Goal: Communication & Community: Answer question/provide support

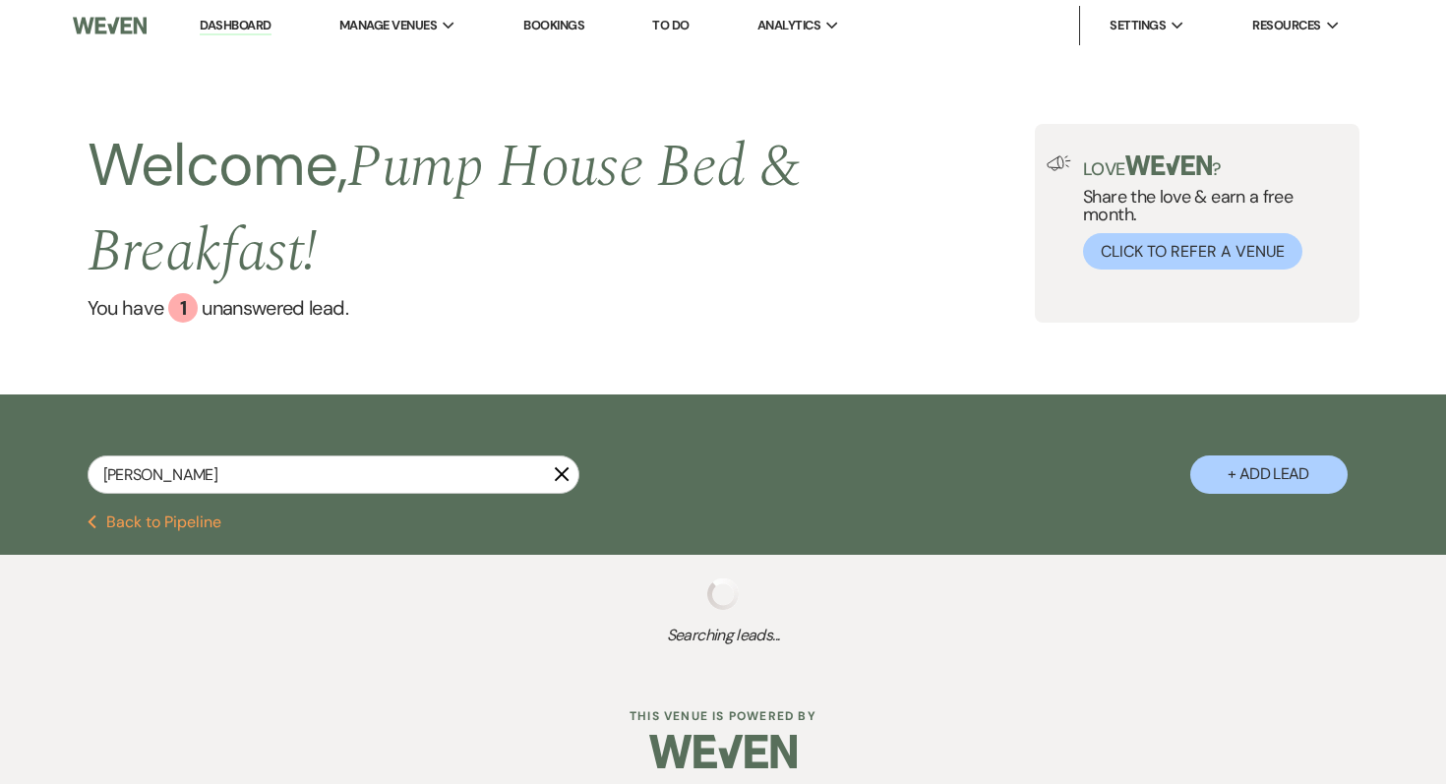
select select "8"
select select "5"
select select "8"
select select "5"
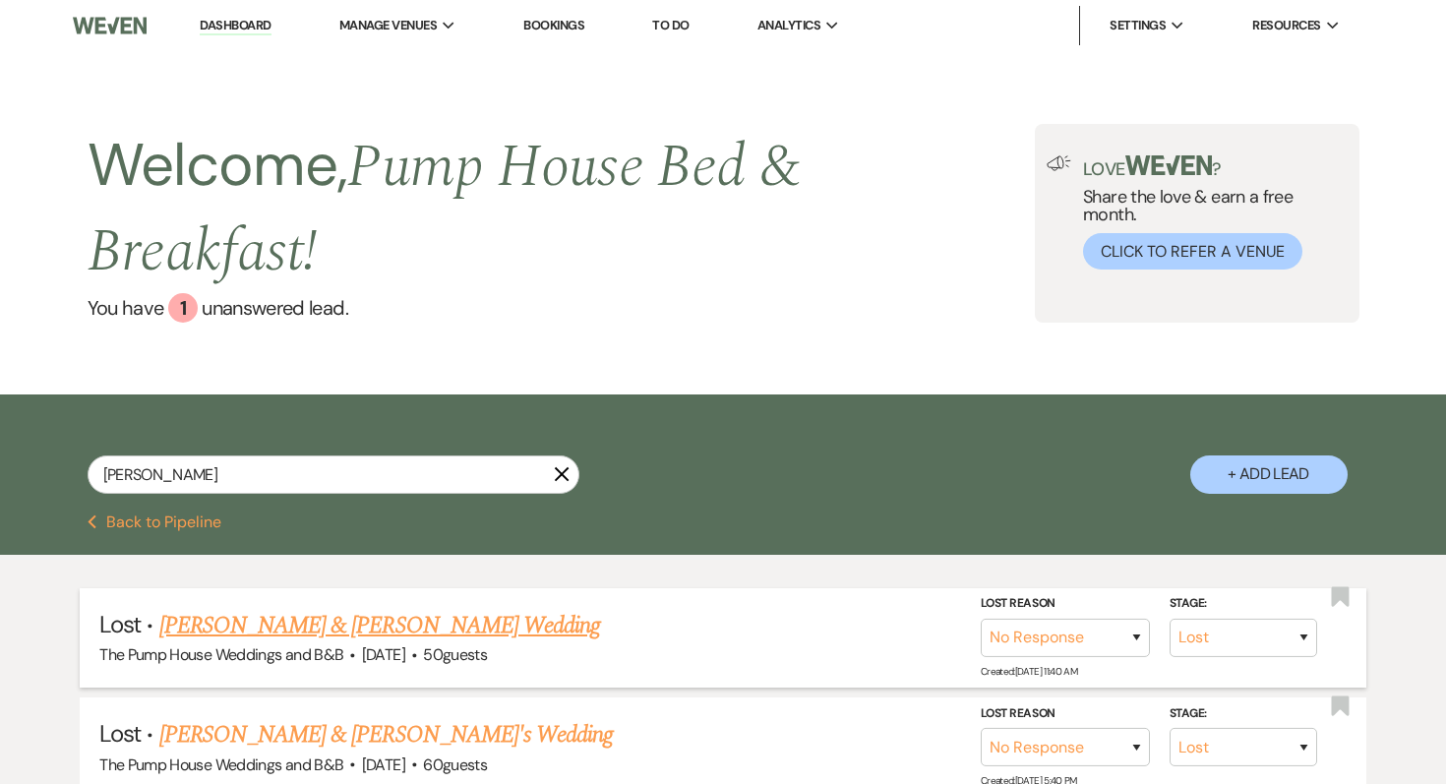
click at [281, 618] on link "[PERSON_NAME] & [PERSON_NAME] Wedding" at bounding box center [379, 625] width 441 height 35
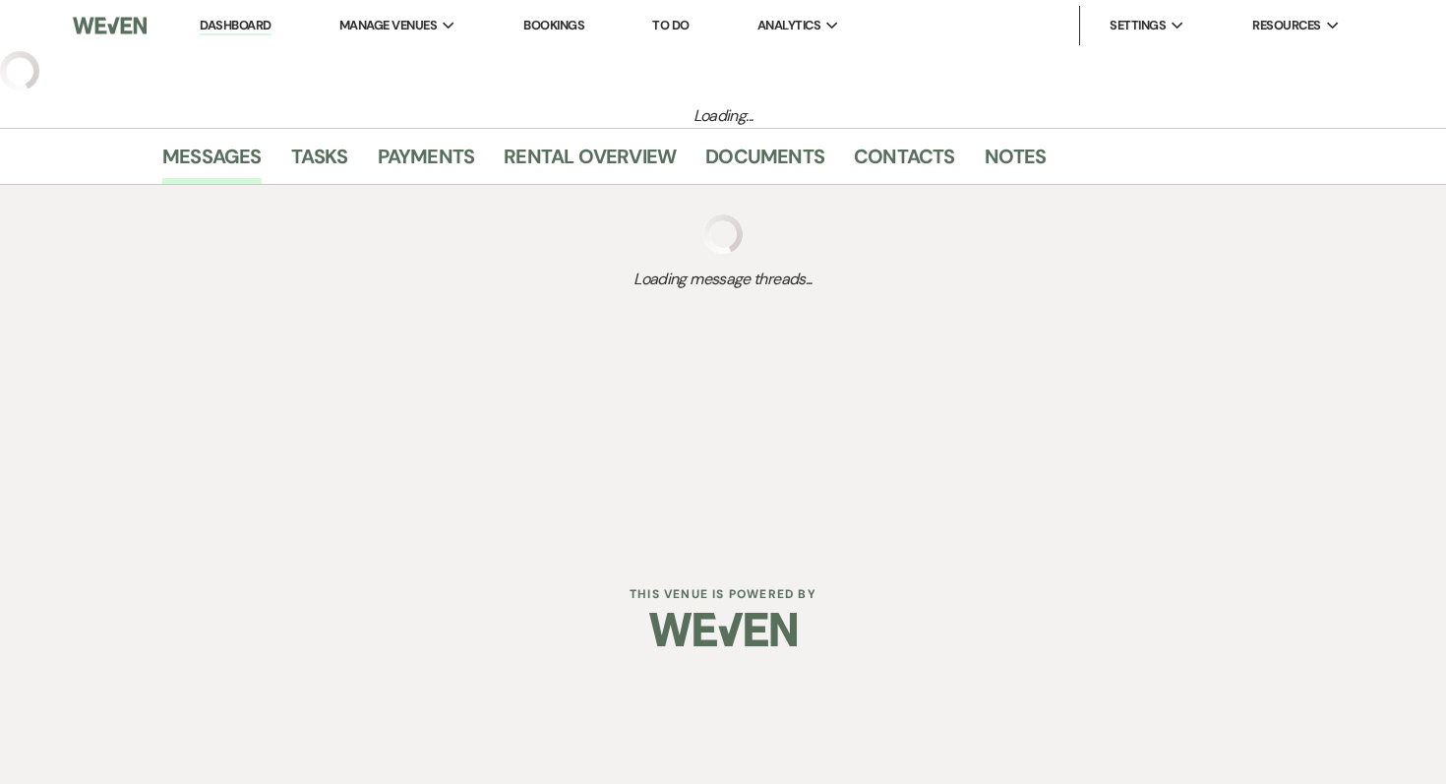
select select "8"
select select "5"
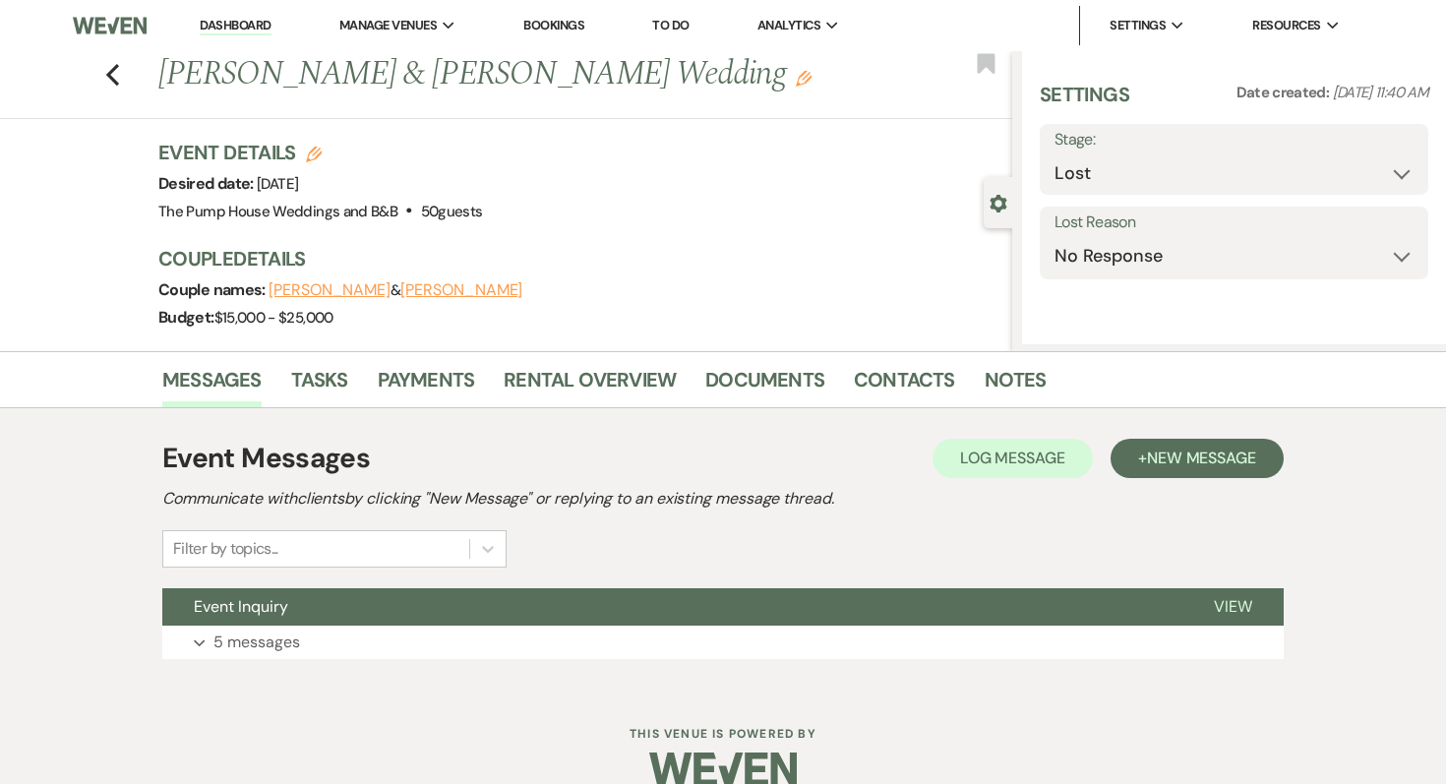
select select "5"
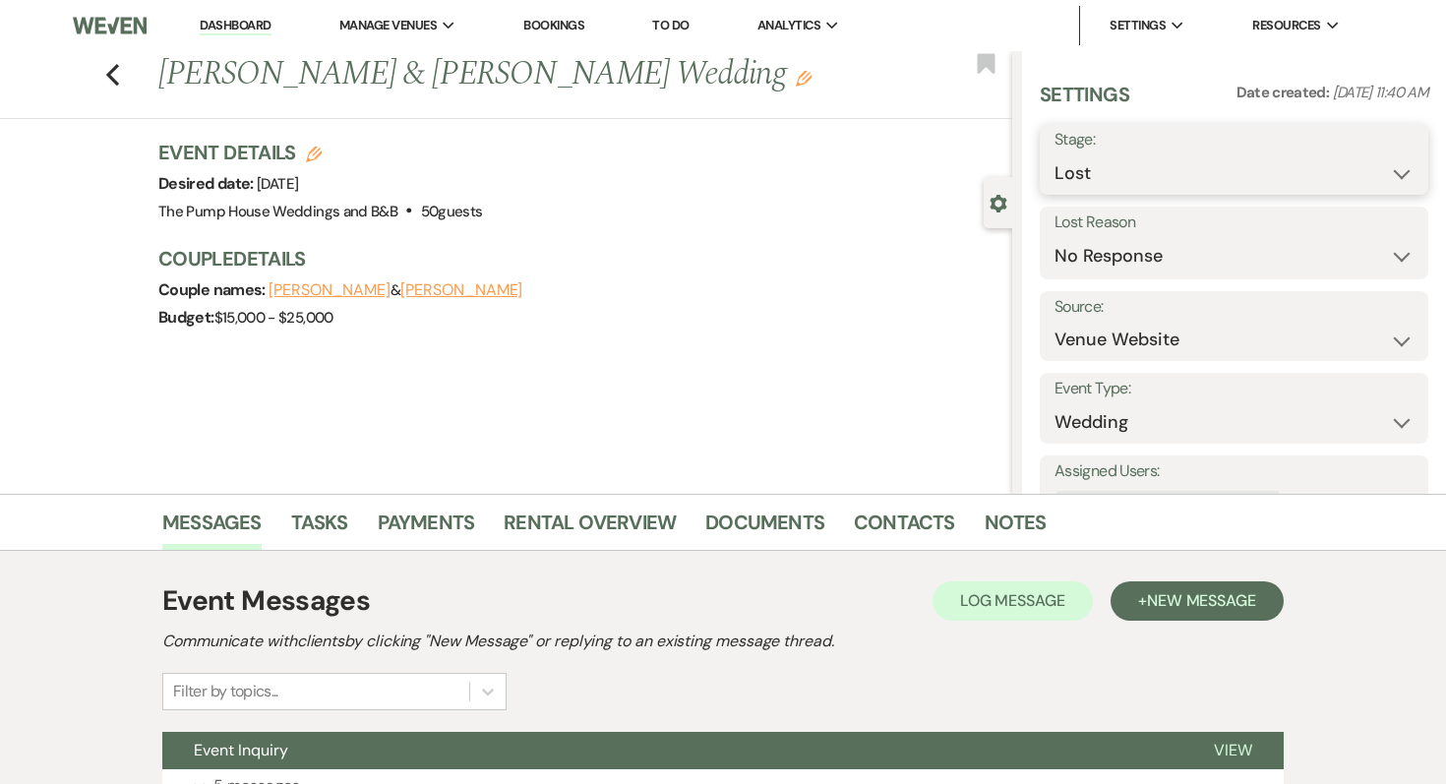
click at [1146, 178] on select "Inquiry Follow Up Tour Requested Tour Confirmed Toured Proposal Sent Booked Lost" at bounding box center [1233, 173] width 359 height 38
select select "5"
click at [1054, 154] on select "Inquiry Follow Up Tour Requested Tour Confirmed Toured Proposal Sent Booked Lost" at bounding box center [1233, 173] width 359 height 38
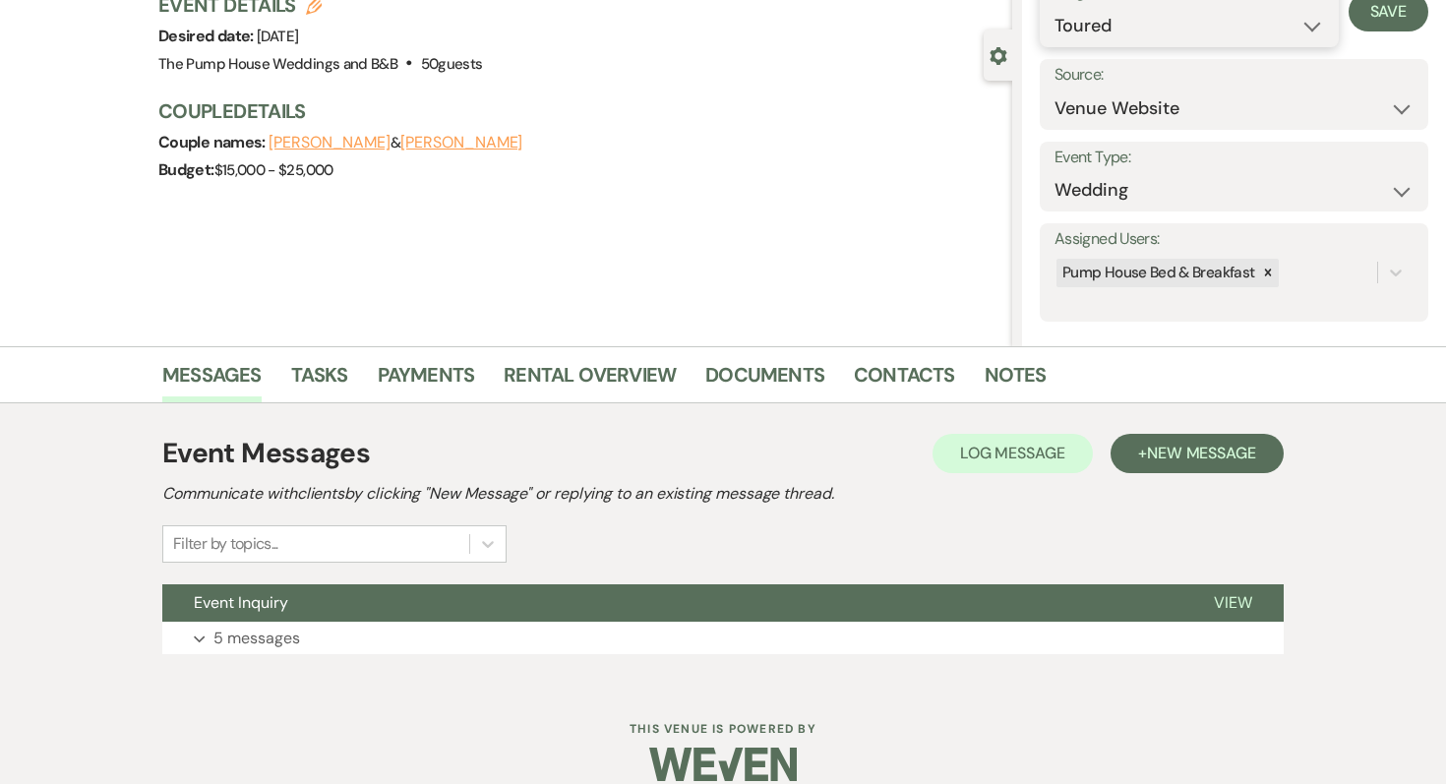
scroll to position [174, 0]
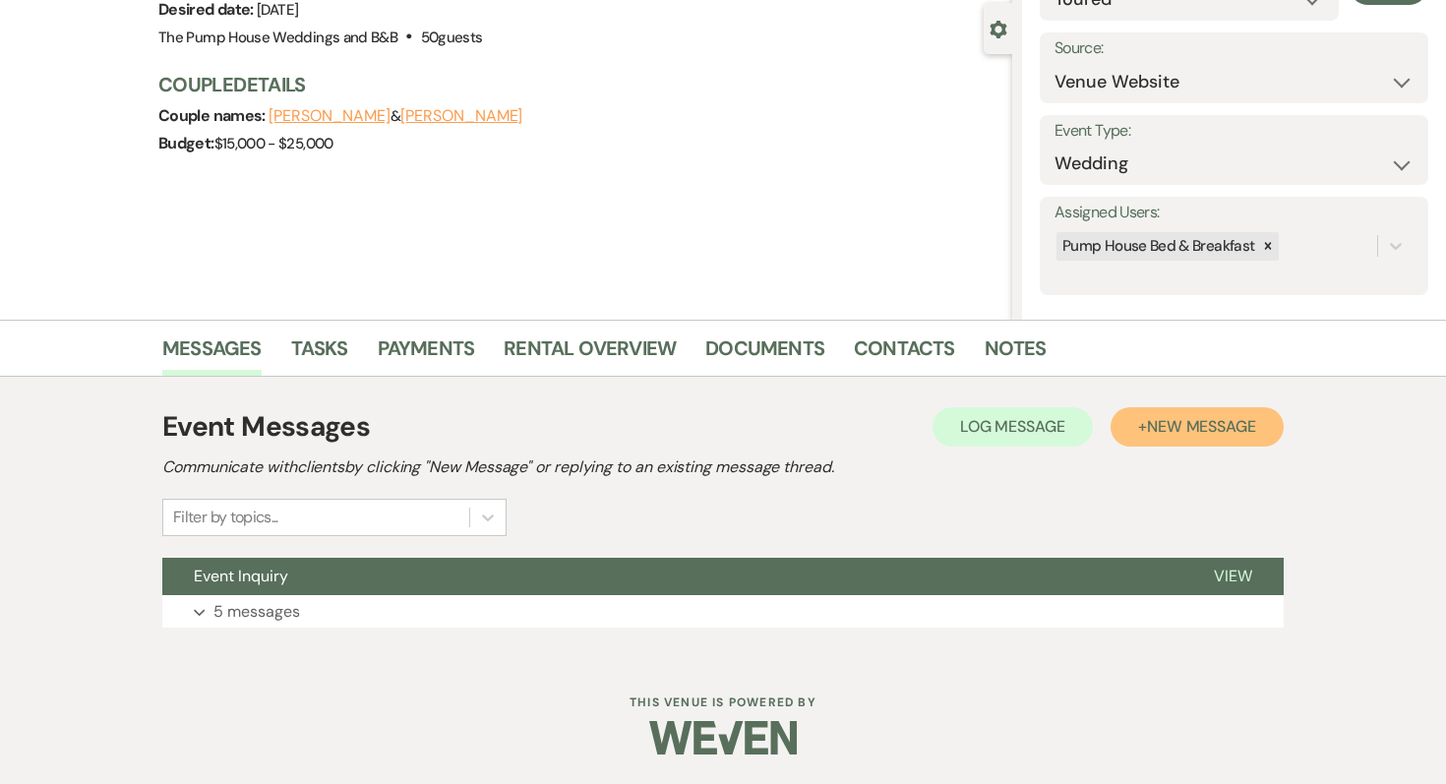
click at [1204, 412] on button "+ New Message" at bounding box center [1196, 426] width 173 height 39
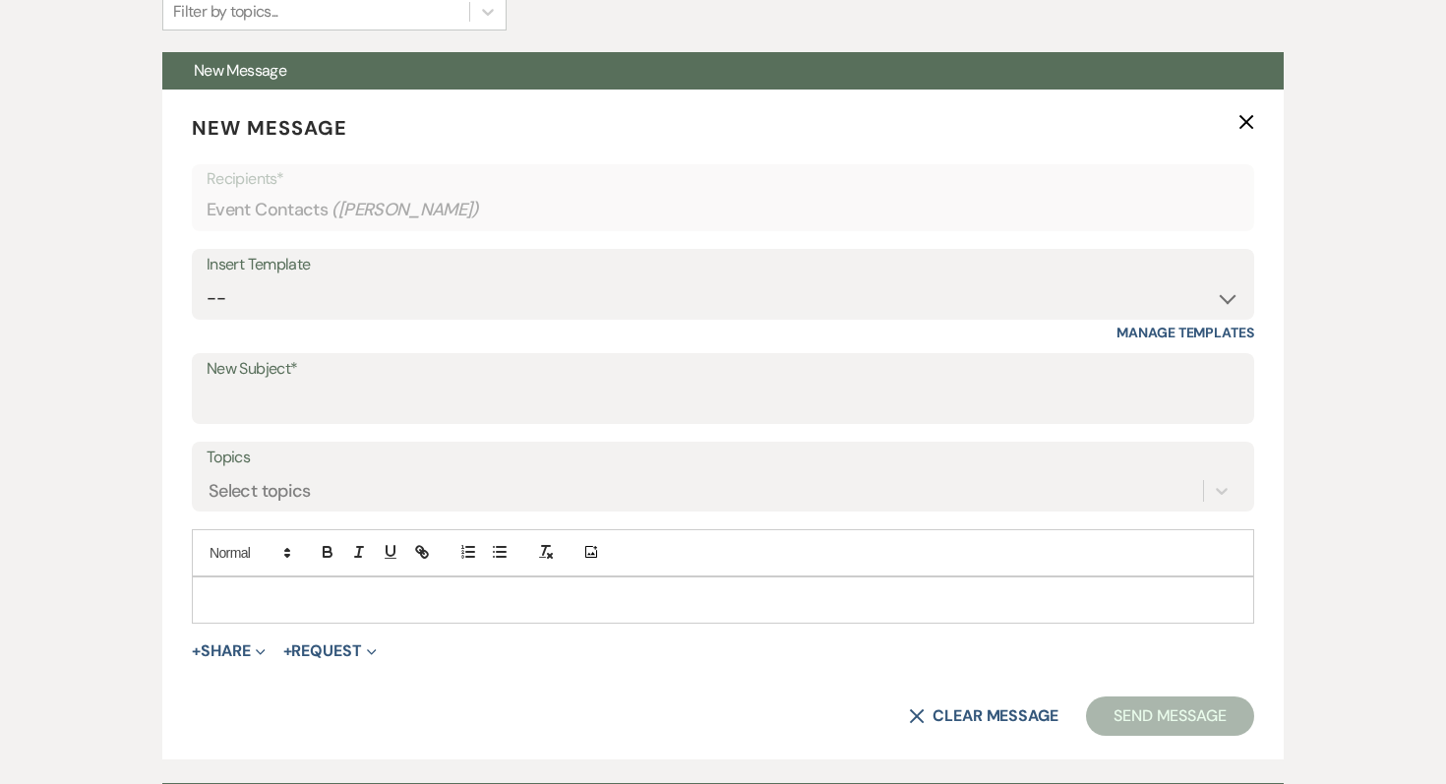
scroll to position [561, 0]
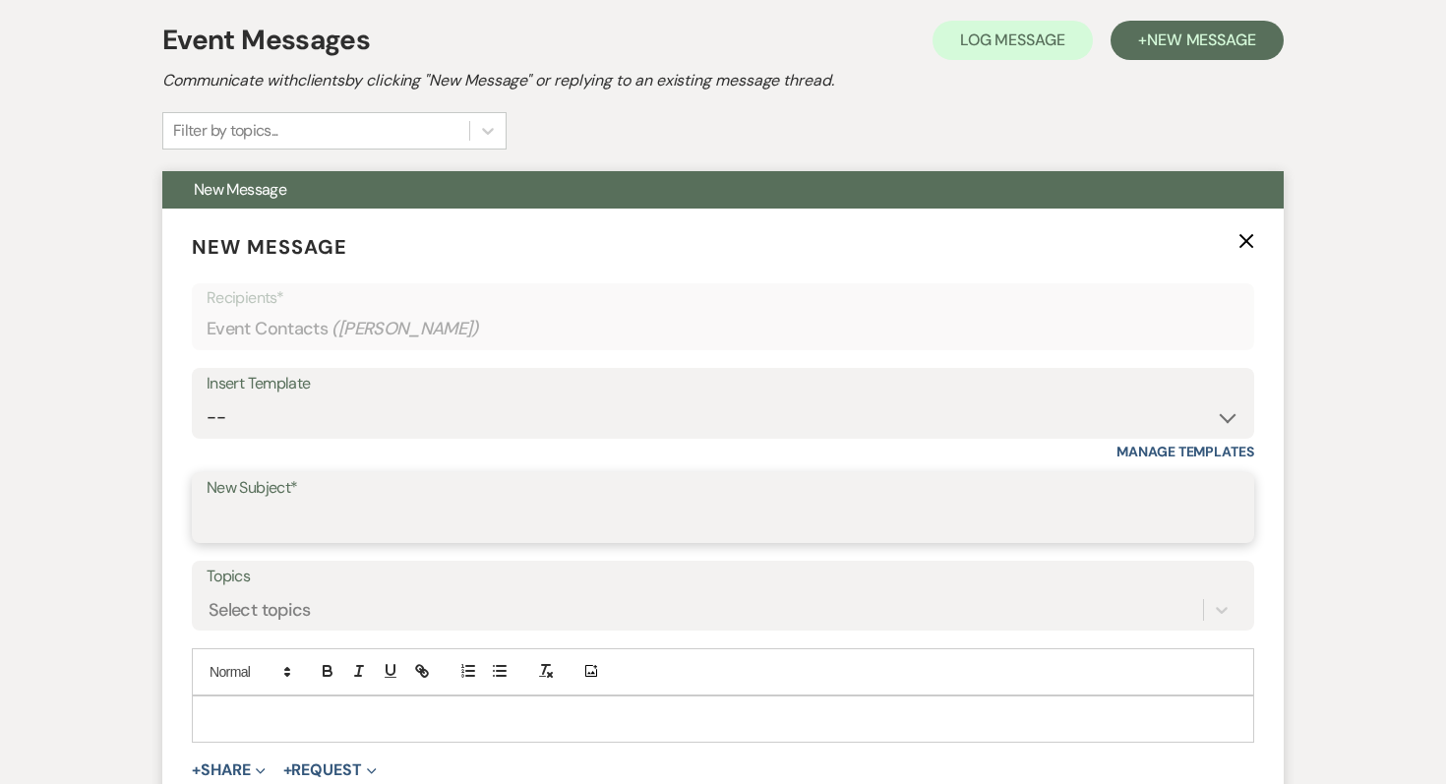
click at [298, 515] on input "New Subject*" at bounding box center [723, 522] width 1033 height 38
type input "Great to hear from you!"
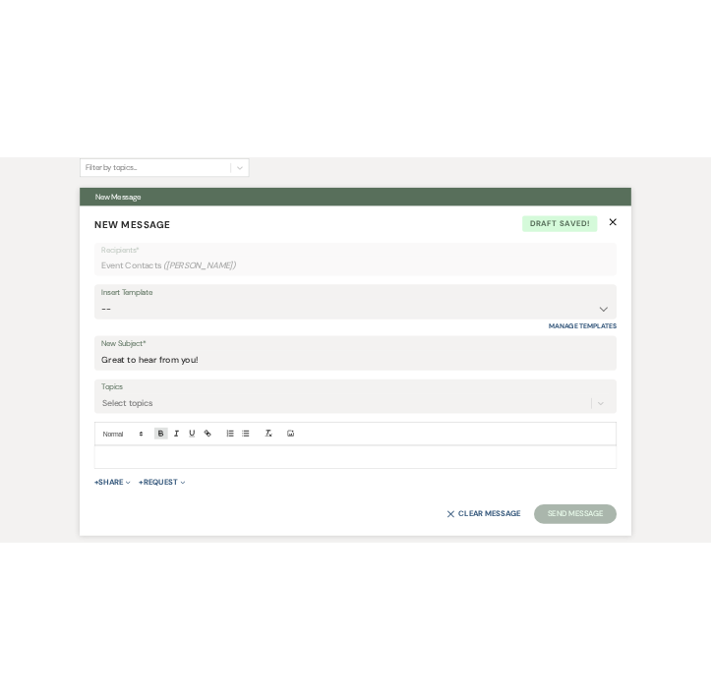
scroll to position [674, 0]
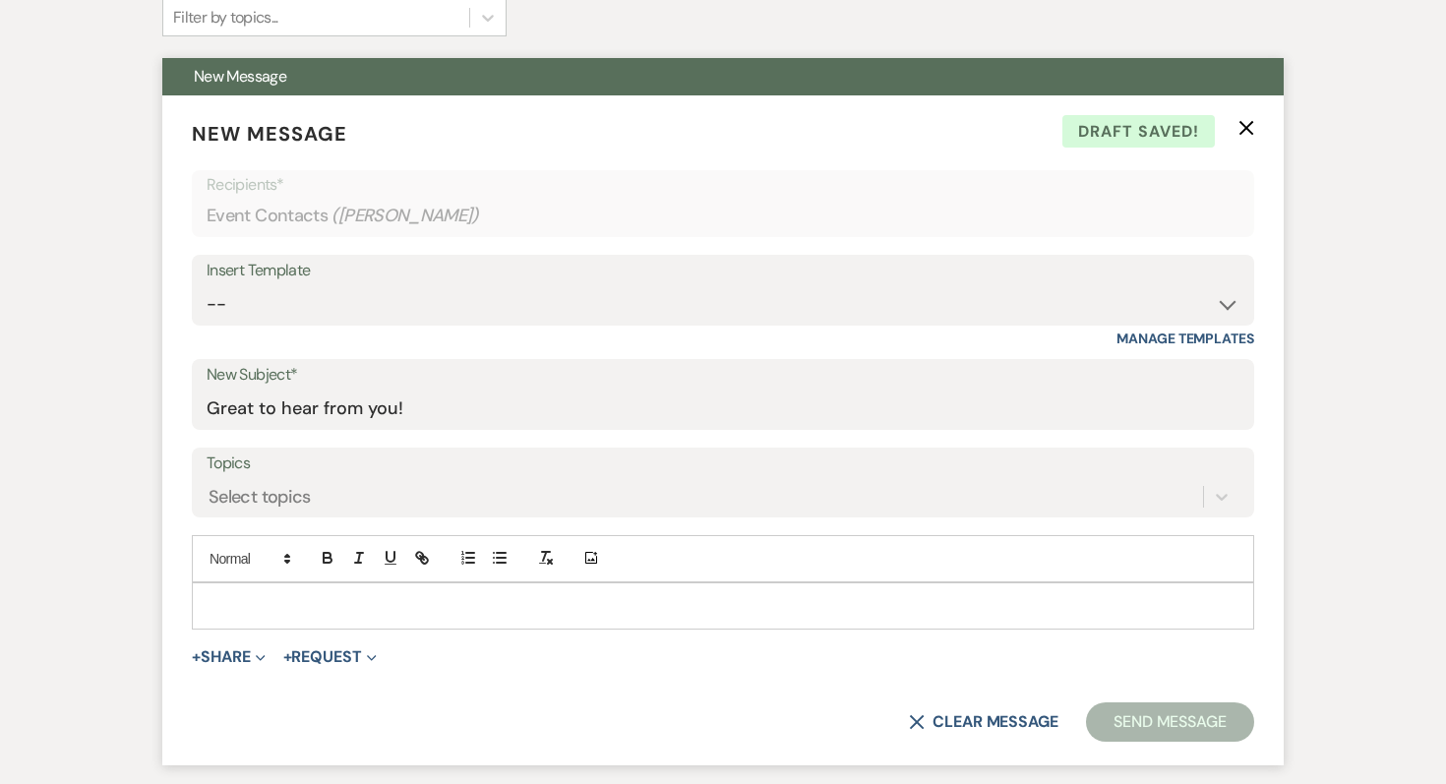
click at [249, 602] on p at bounding box center [723, 606] width 1031 height 22
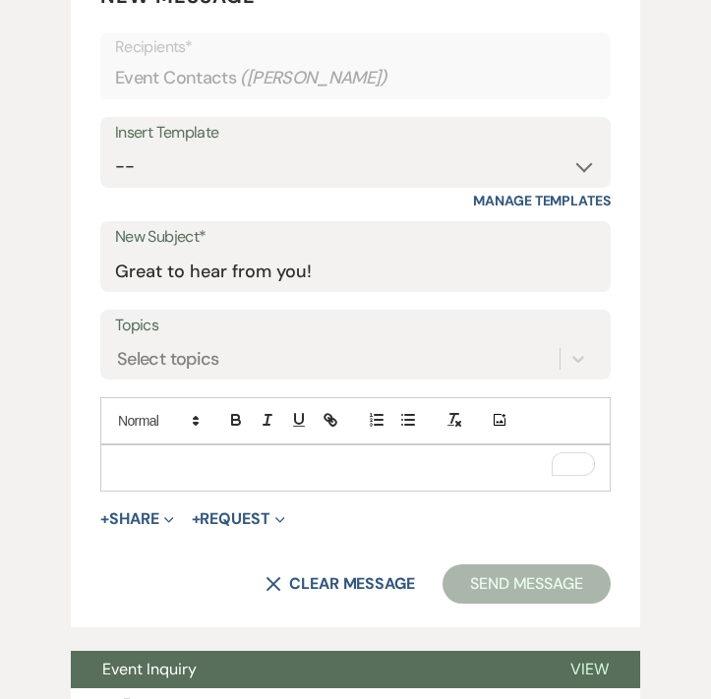
scroll to position [1372, 0]
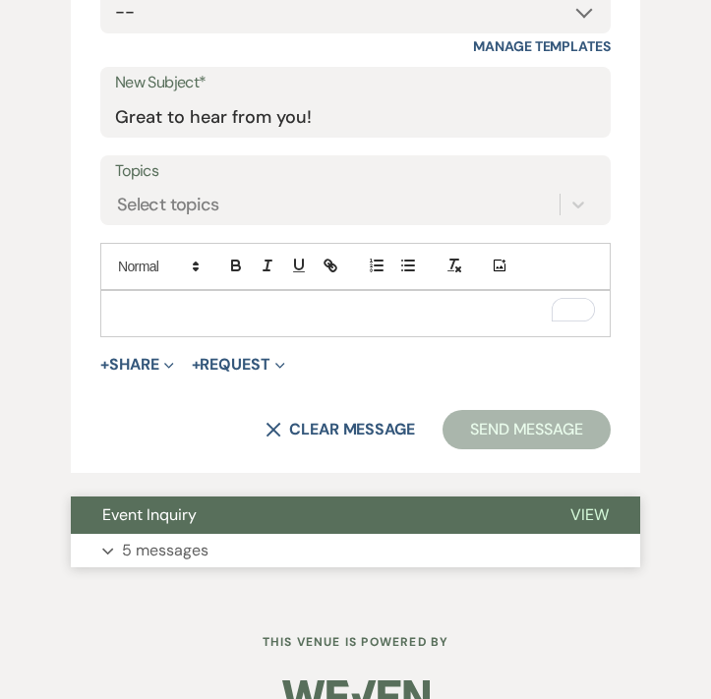
click at [176, 538] on p "5 messages" at bounding box center [165, 551] width 87 height 26
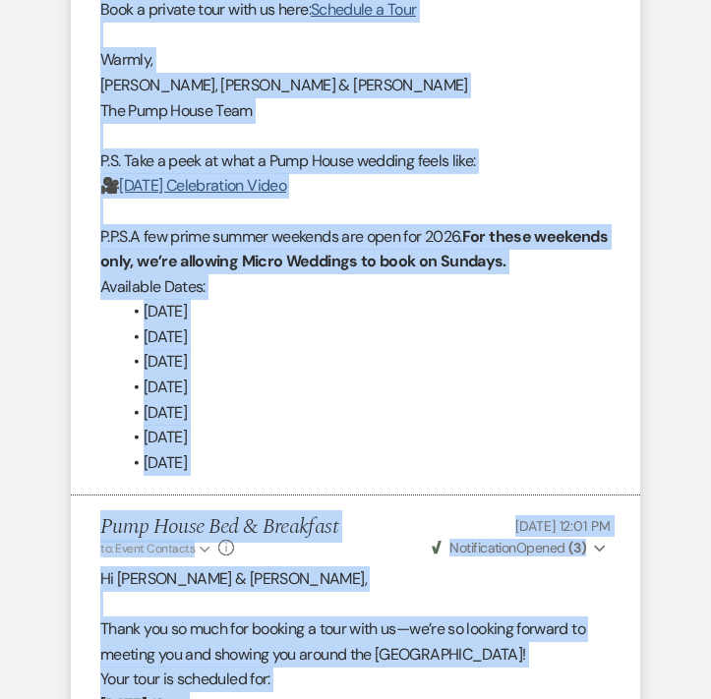
scroll to position [3144, 0]
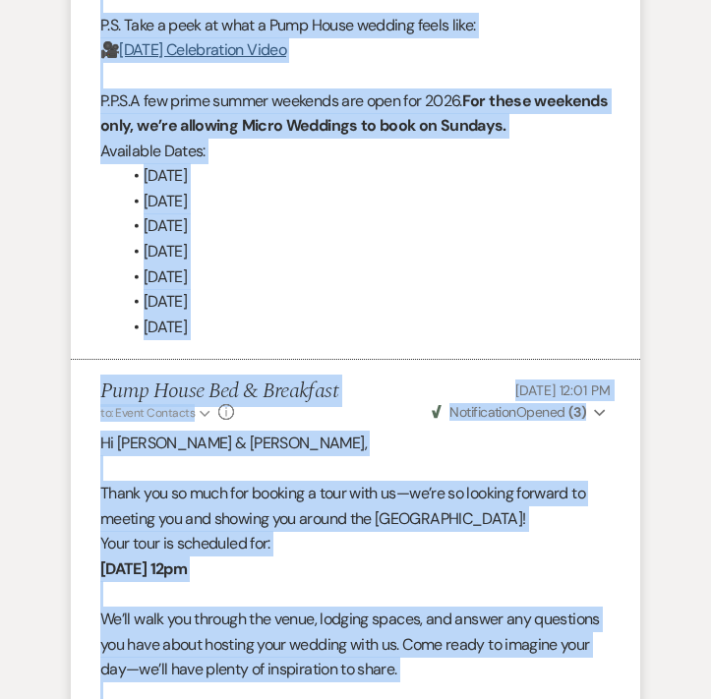
drag, startPoint x: 124, startPoint y: 362, endPoint x: 253, endPoint y: 303, distance: 141.7
copy div "Up to 30 guests – $2,750 Up to 50 guests – $4,500 Up to 75 guests – $6,500 Incl…"
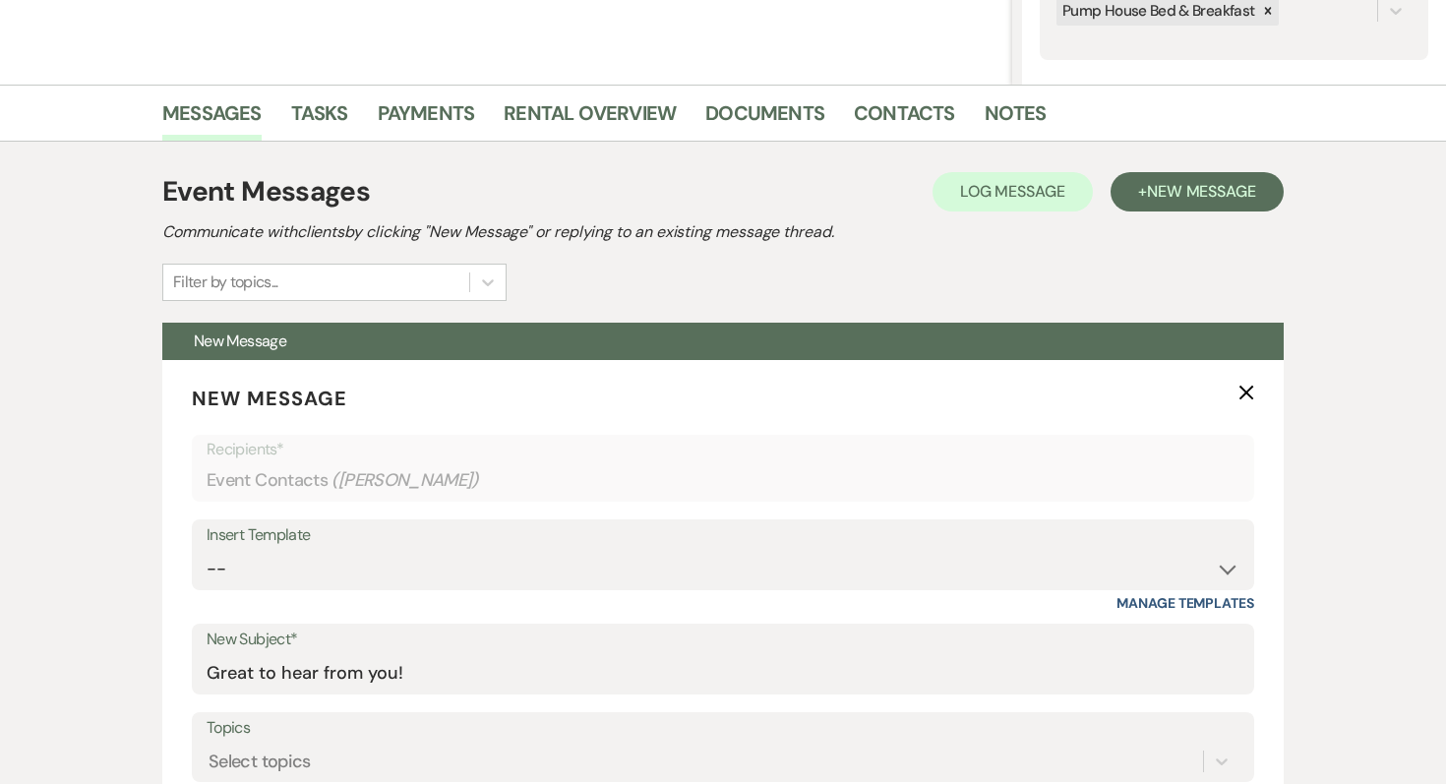
scroll to position [0, 0]
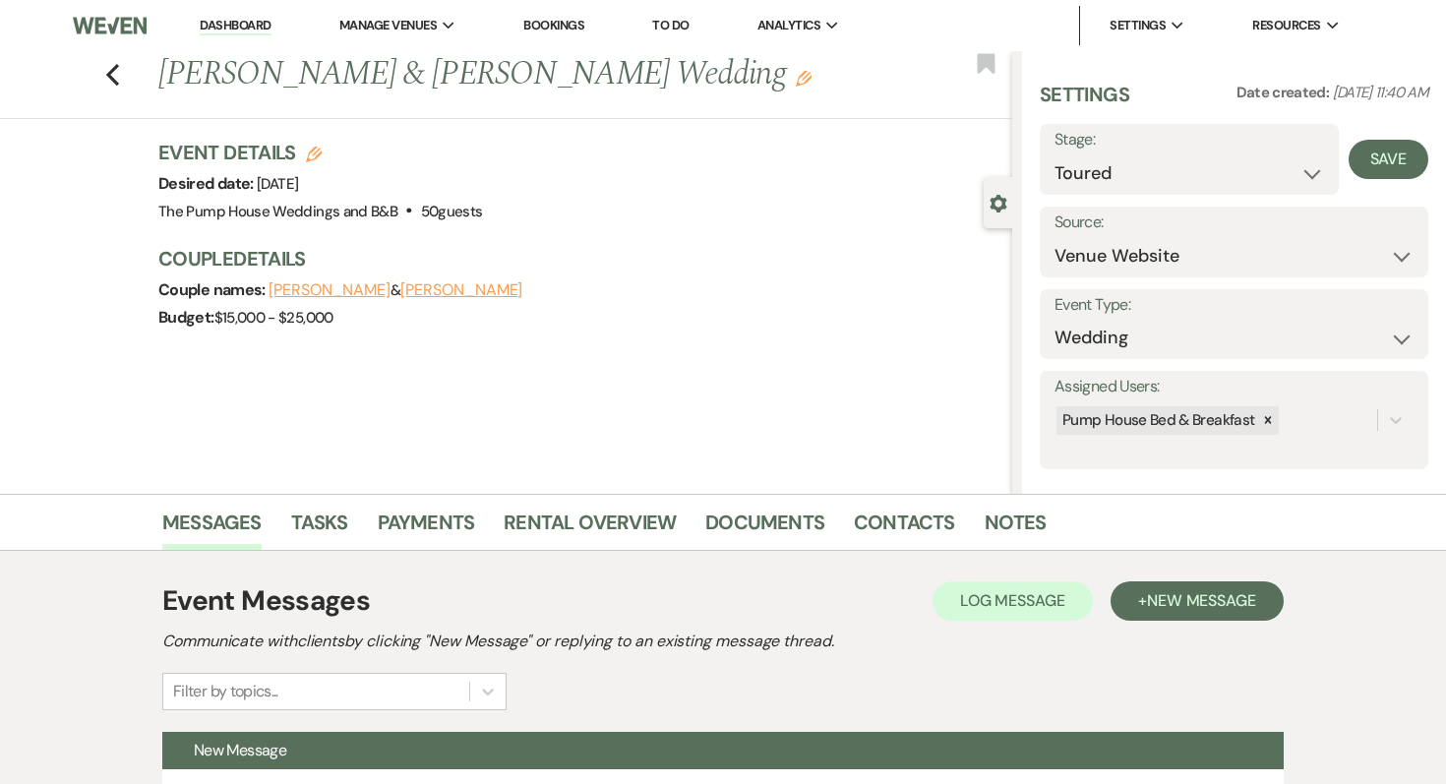
click at [245, 30] on link "Dashboard" at bounding box center [235, 26] width 71 height 19
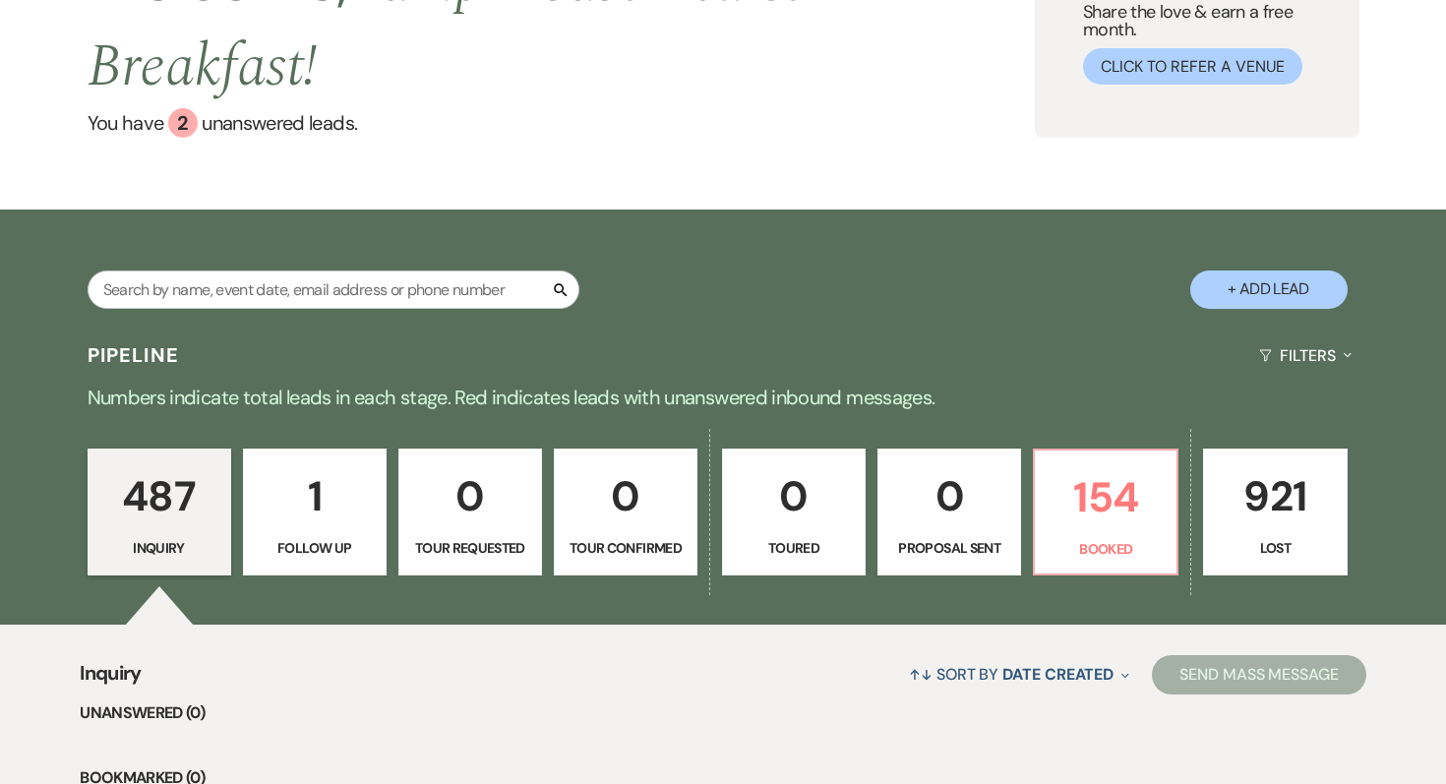
scroll to position [186, 0]
click at [1049, 512] on p "154" at bounding box center [1105, 496] width 118 height 66
select select "7"
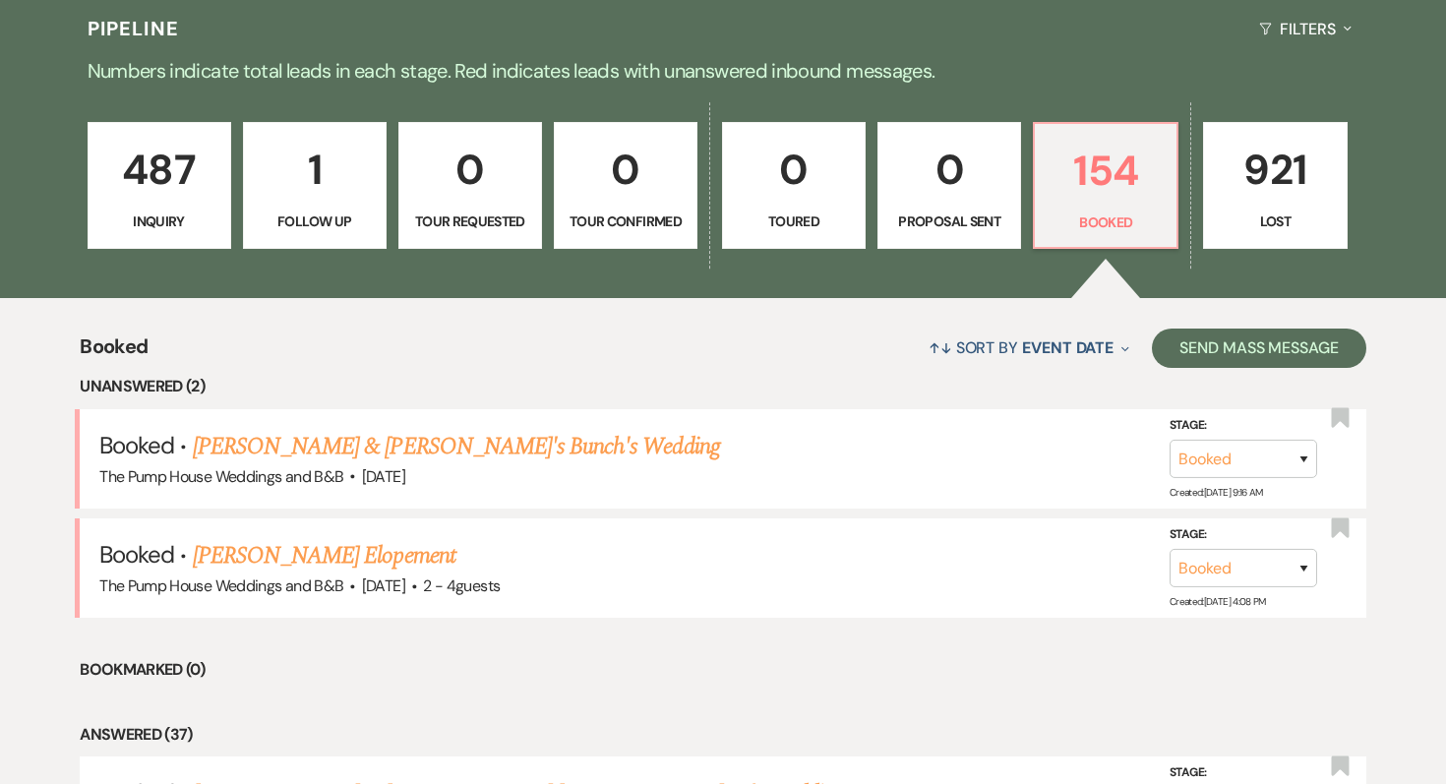
scroll to position [621, 0]
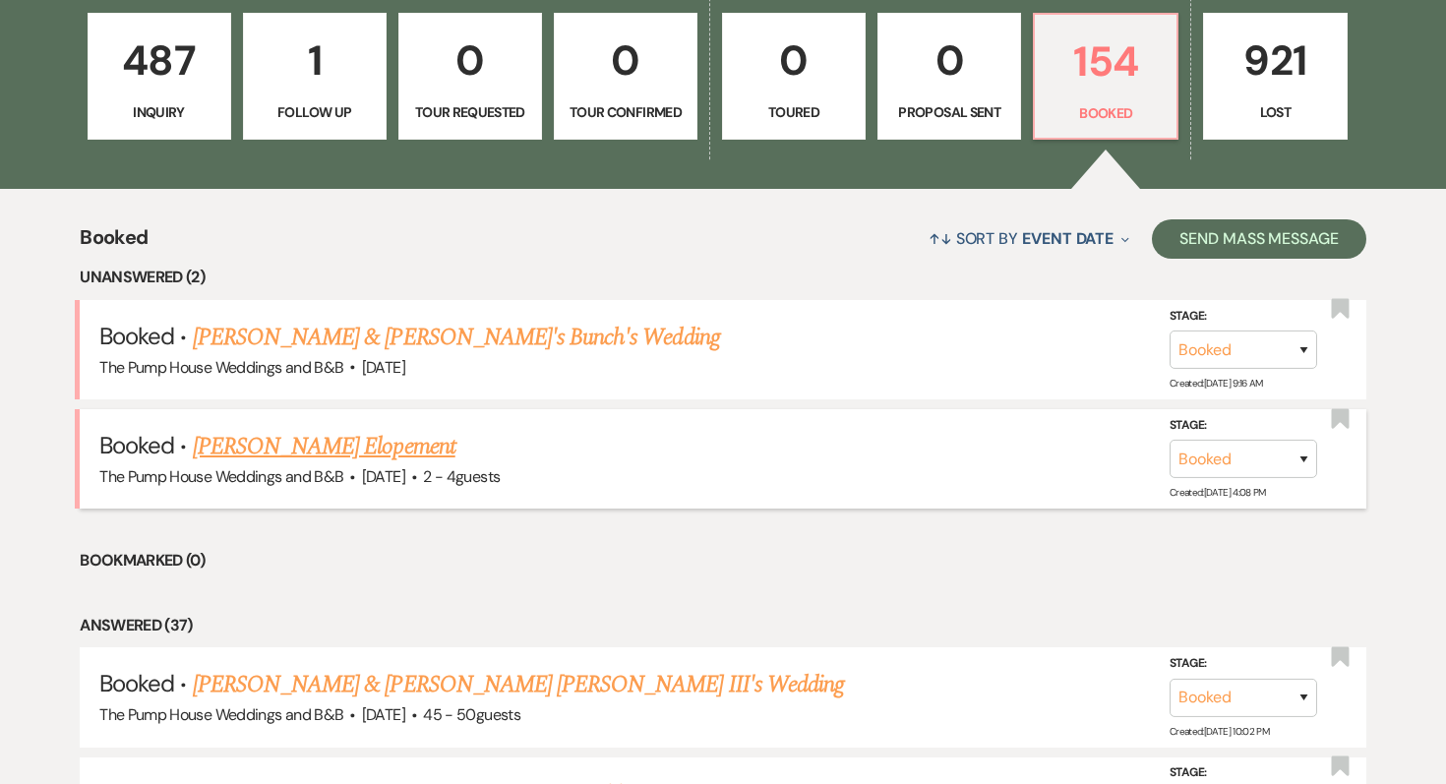
click at [307, 445] on link "[PERSON_NAME] Elopement" at bounding box center [324, 446] width 263 height 35
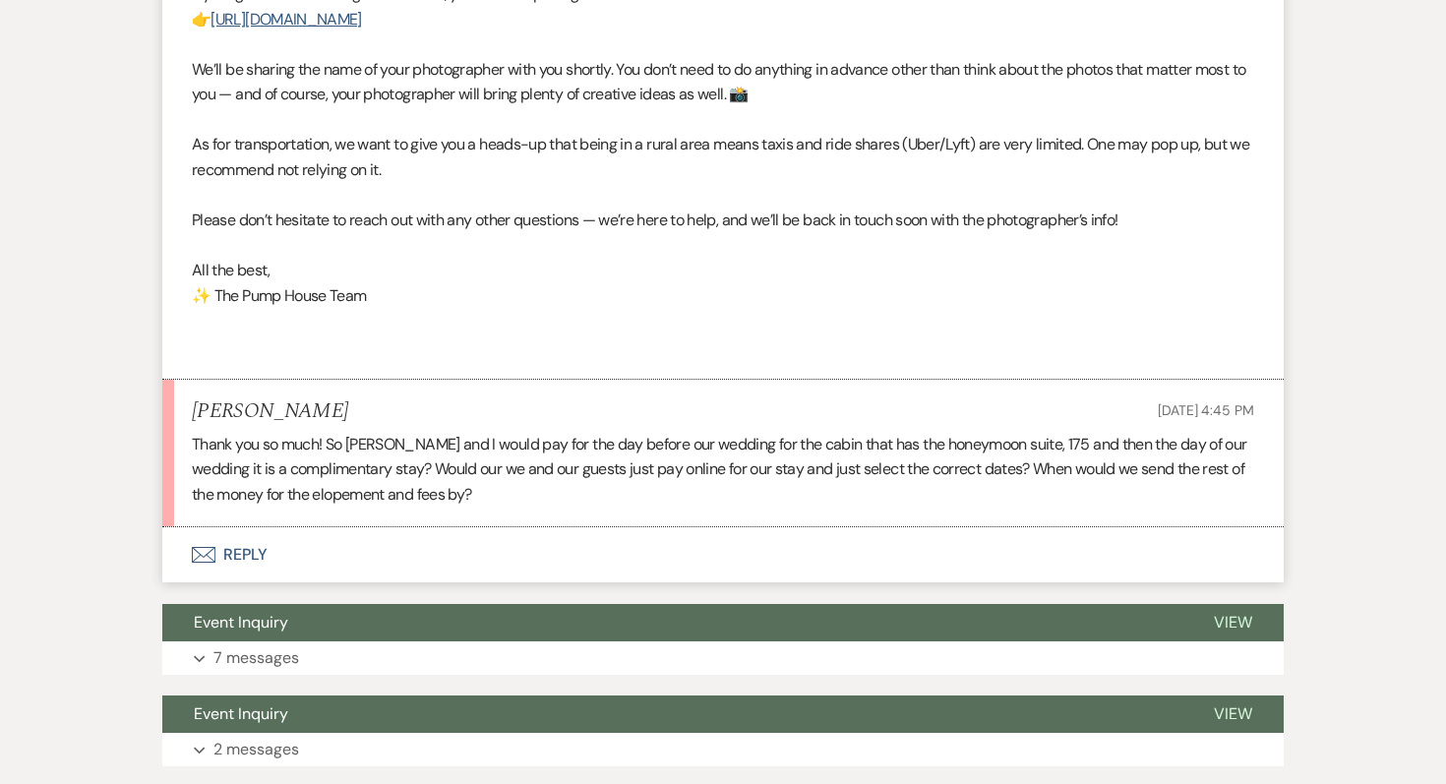
scroll to position [1815, 0]
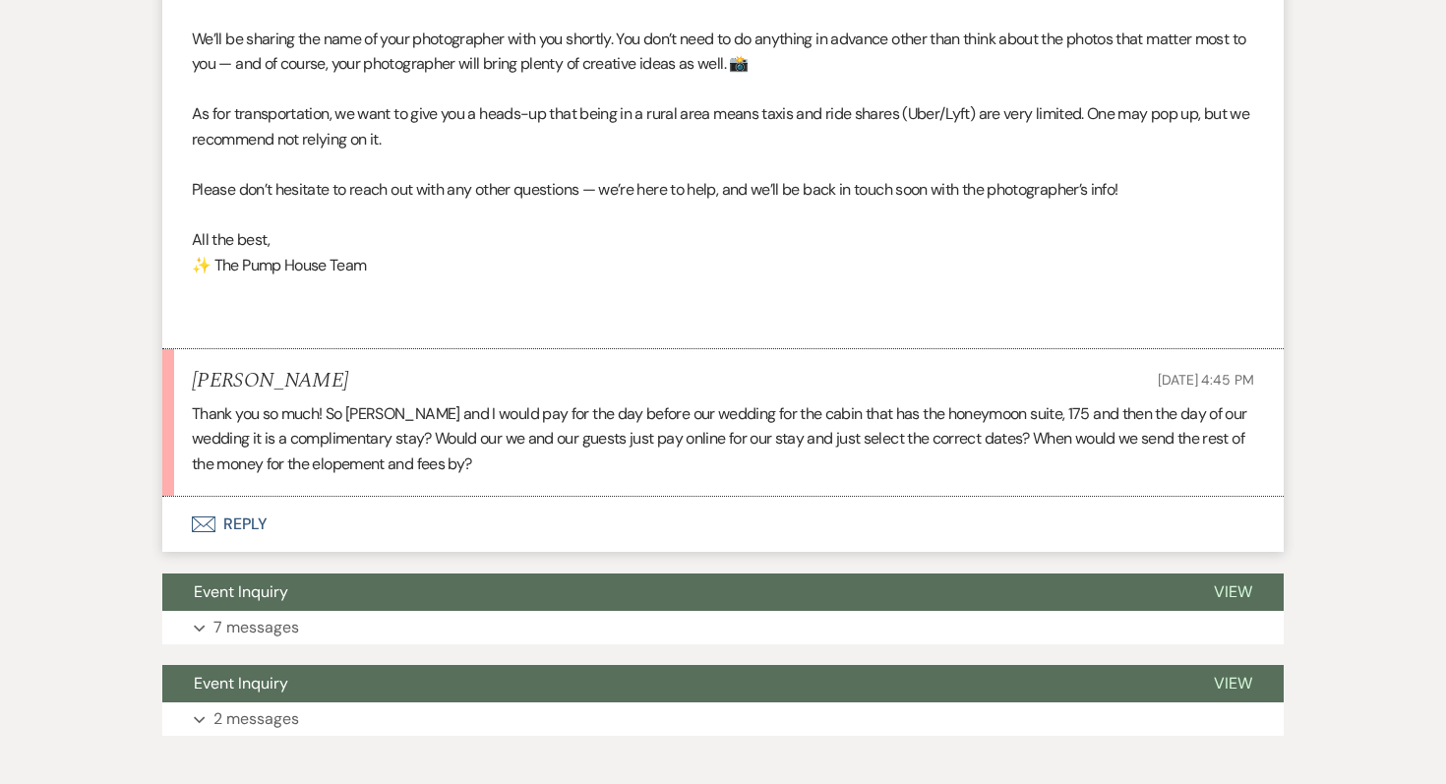
click at [252, 545] on button "Envelope Reply" at bounding box center [722, 524] width 1121 height 55
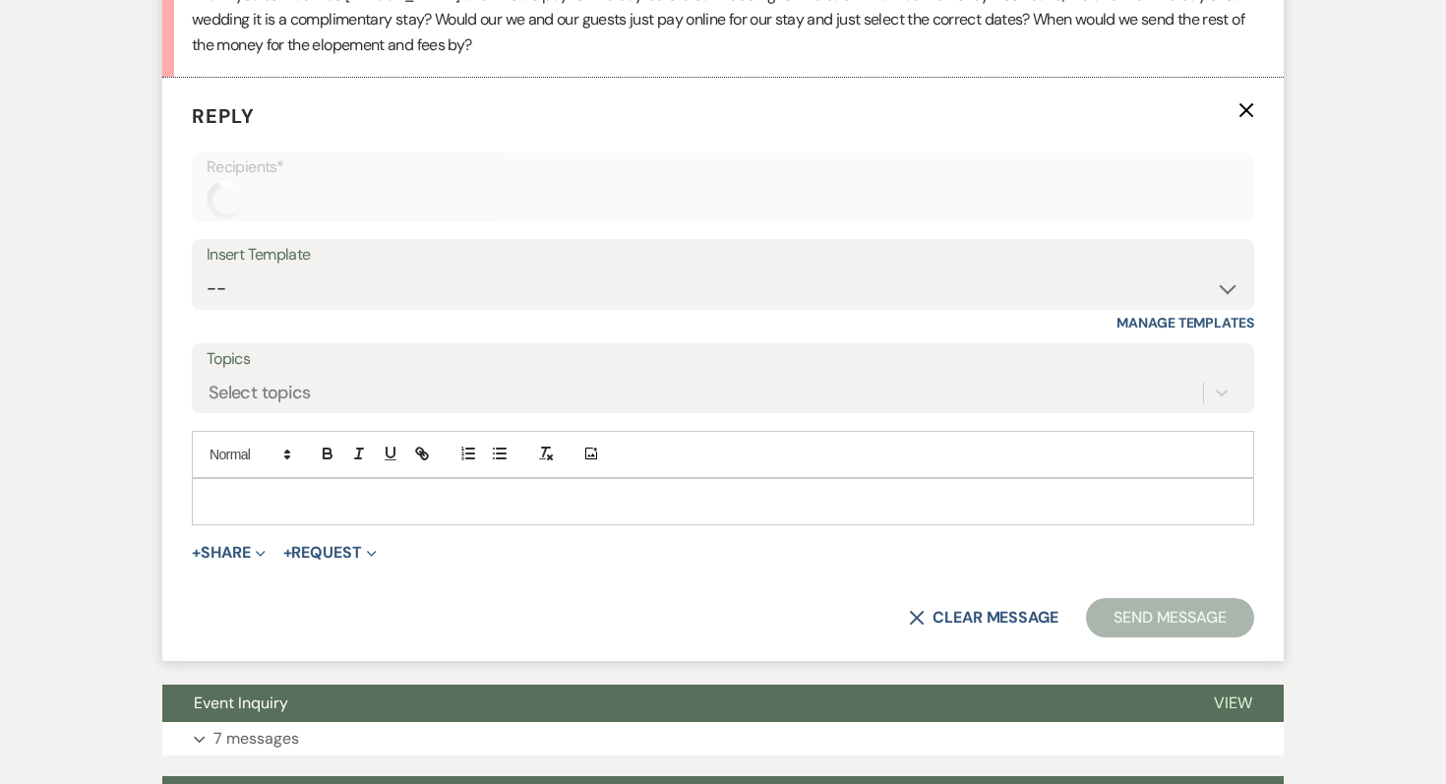
scroll to position [2236, 0]
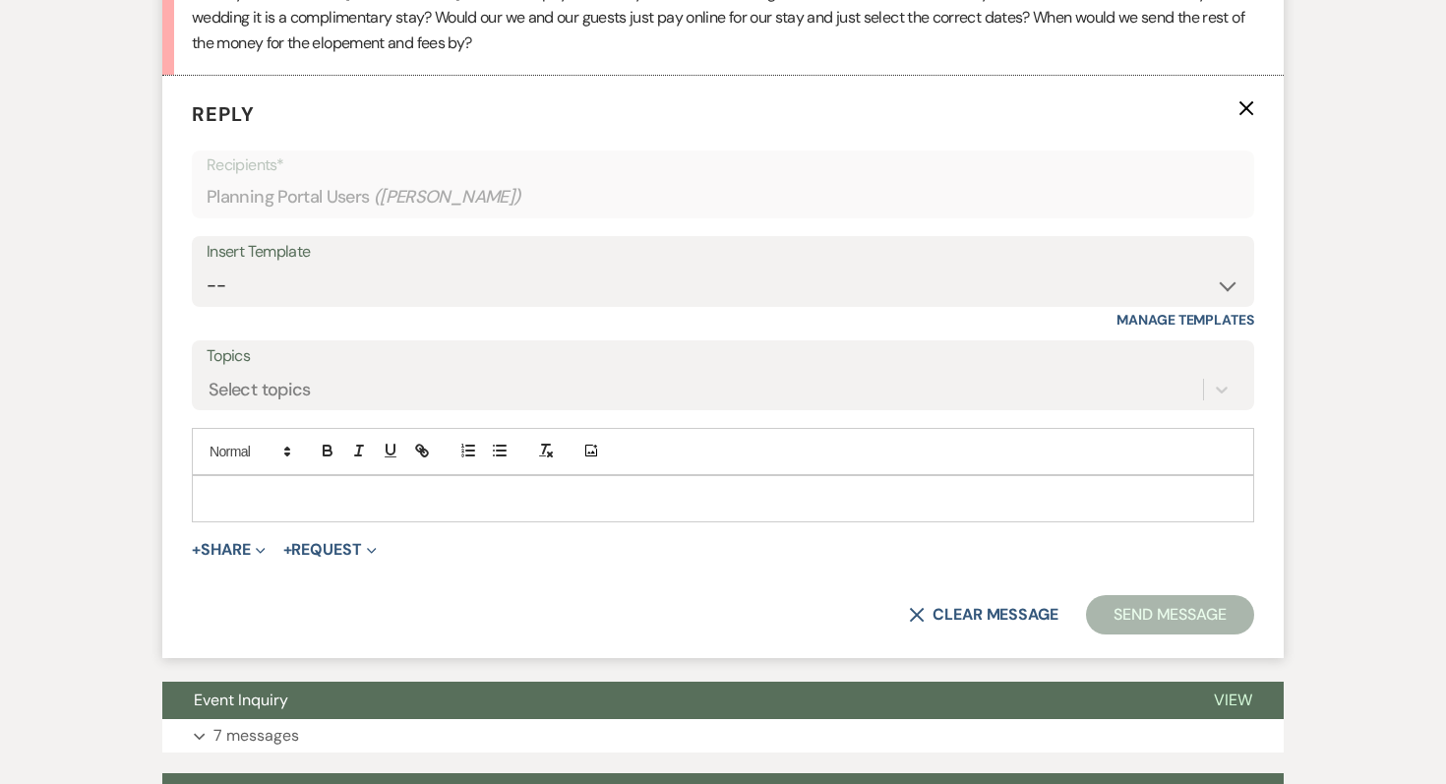
click at [272, 509] on p at bounding box center [723, 499] width 1031 height 22
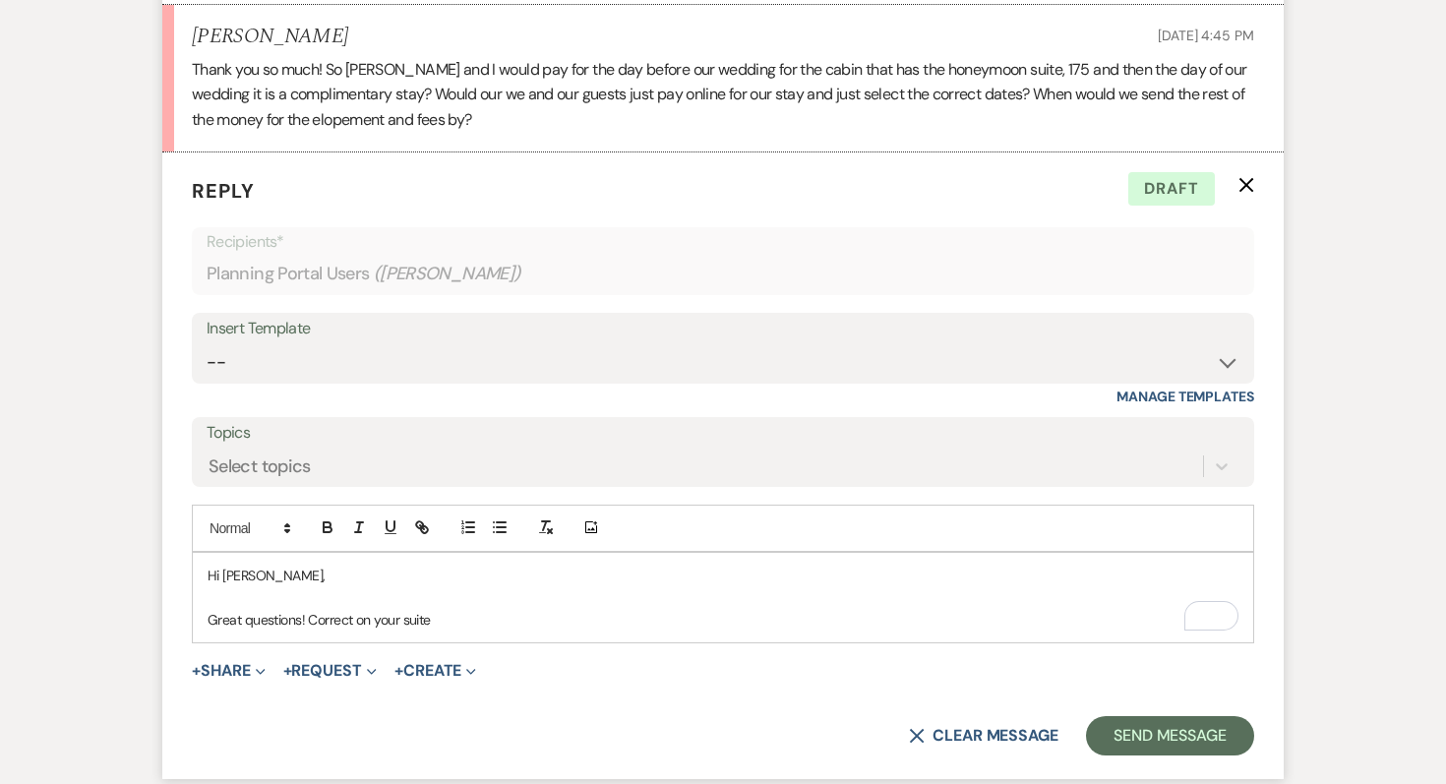
scroll to position [2185, 0]
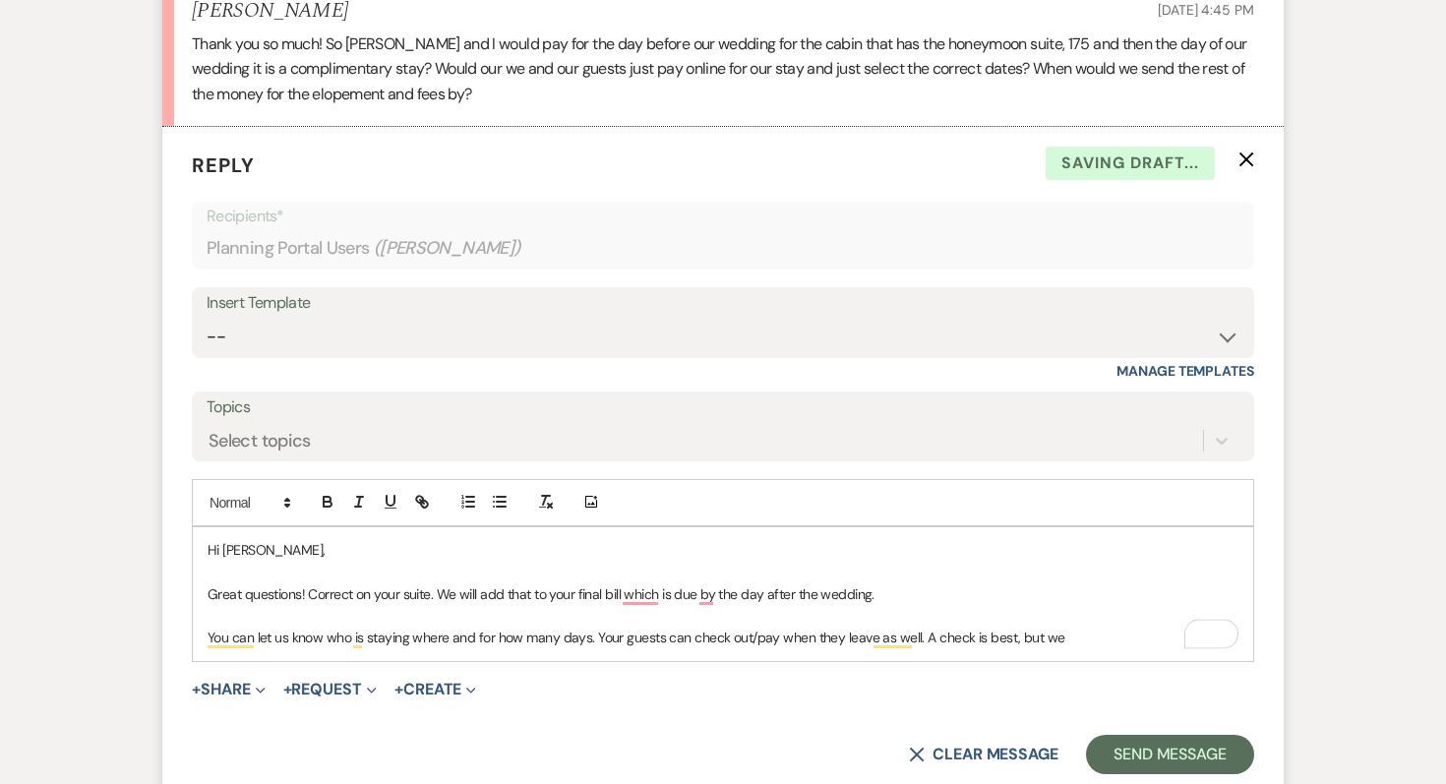
click at [932, 648] on p "You can let us know who is staying where and for how many days. Your guests can…" at bounding box center [723, 637] width 1031 height 22
click at [1108, 648] on p "You can let us know who is staying where and for how many days. Your guests can…" at bounding box center [723, 637] width 1031 height 22
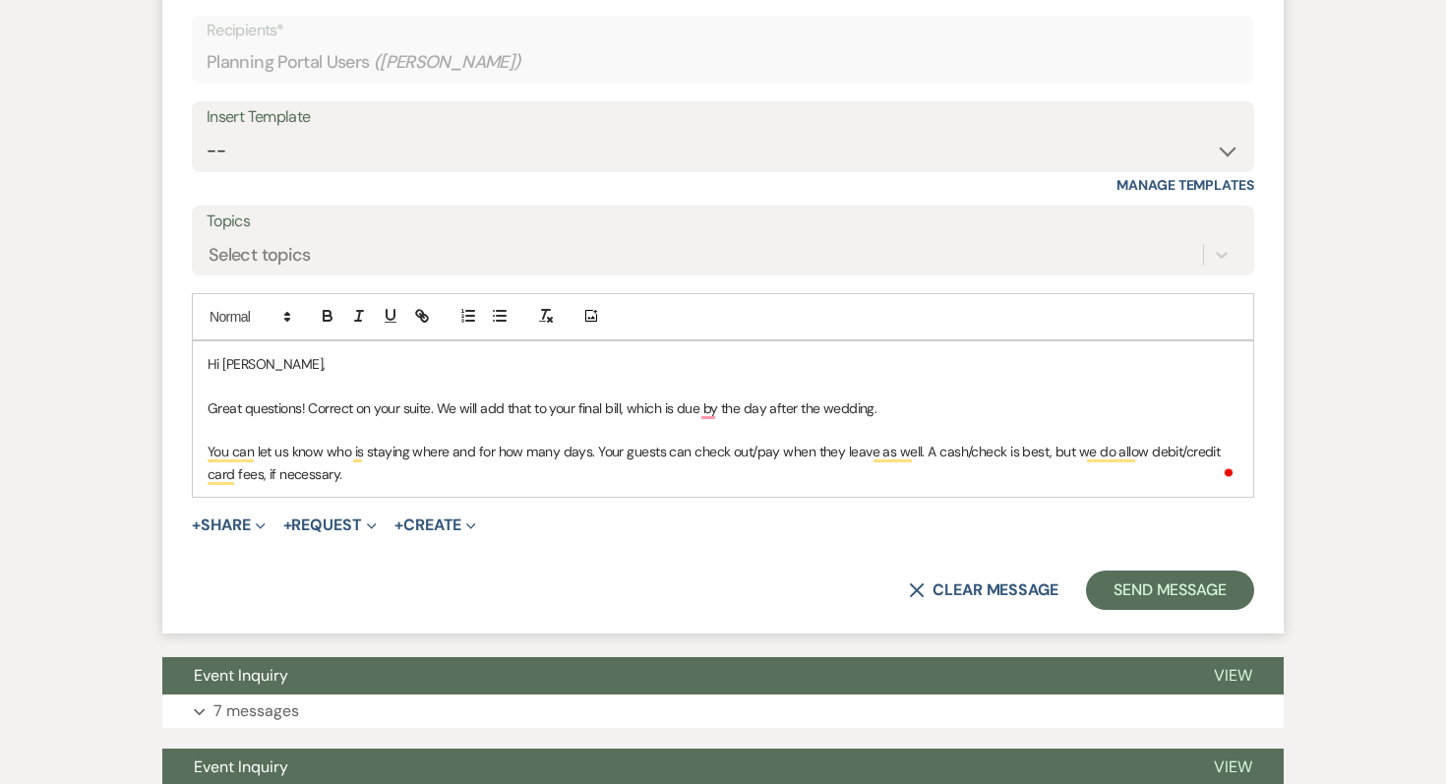
scroll to position [2395, 0]
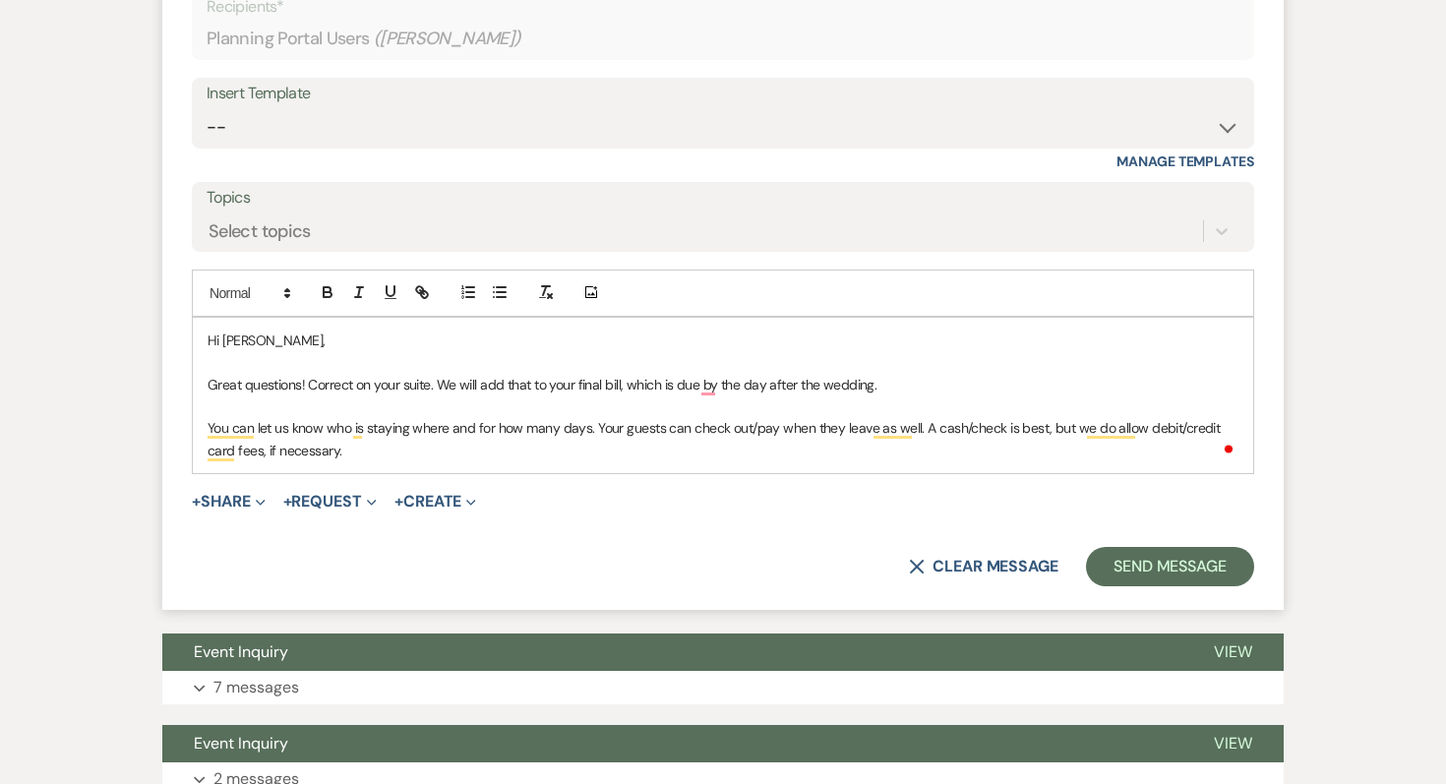
click at [324, 461] on p "You can let us know who is staying where and for how many days. Your guests can…" at bounding box center [723, 439] width 1031 height 44
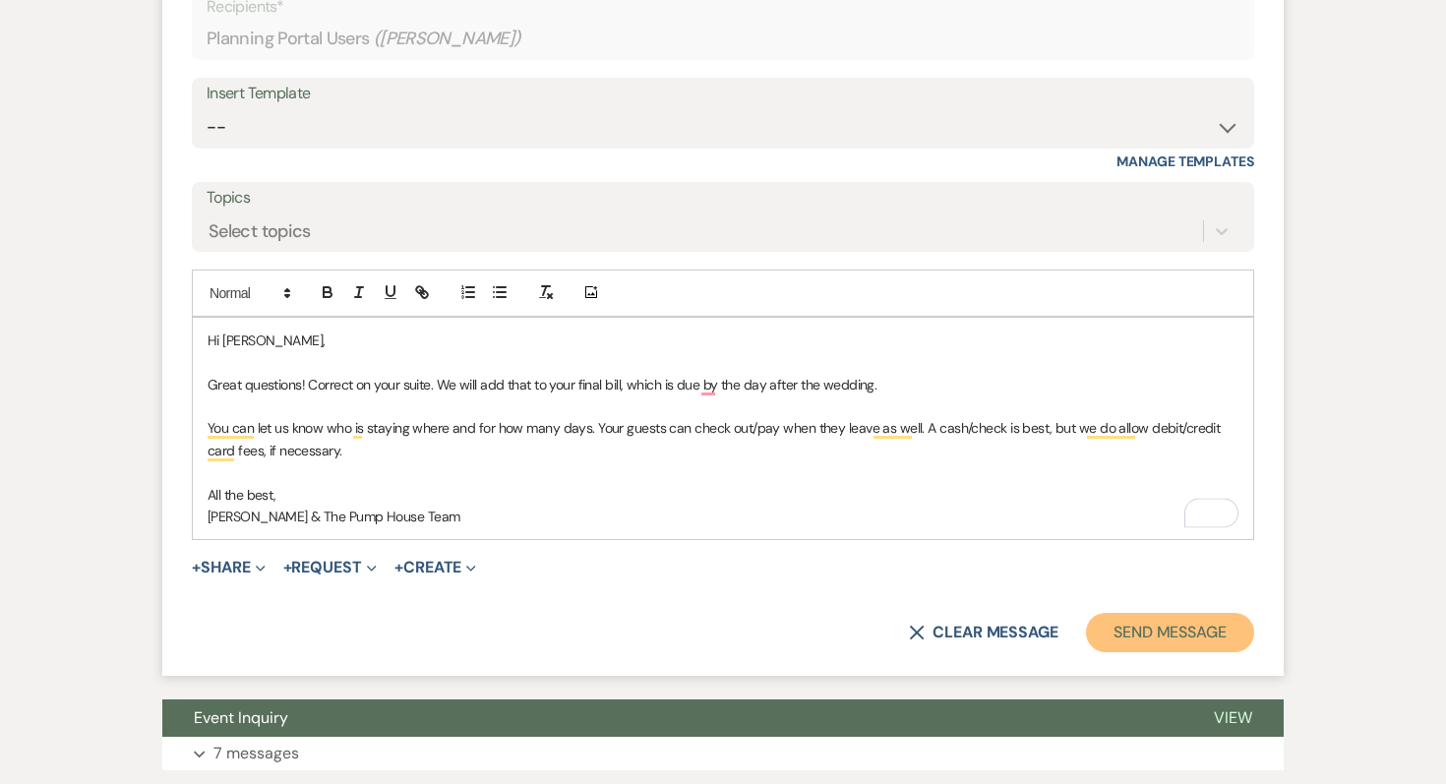
click at [1199, 652] on button "Send Message" at bounding box center [1170, 632] width 168 height 39
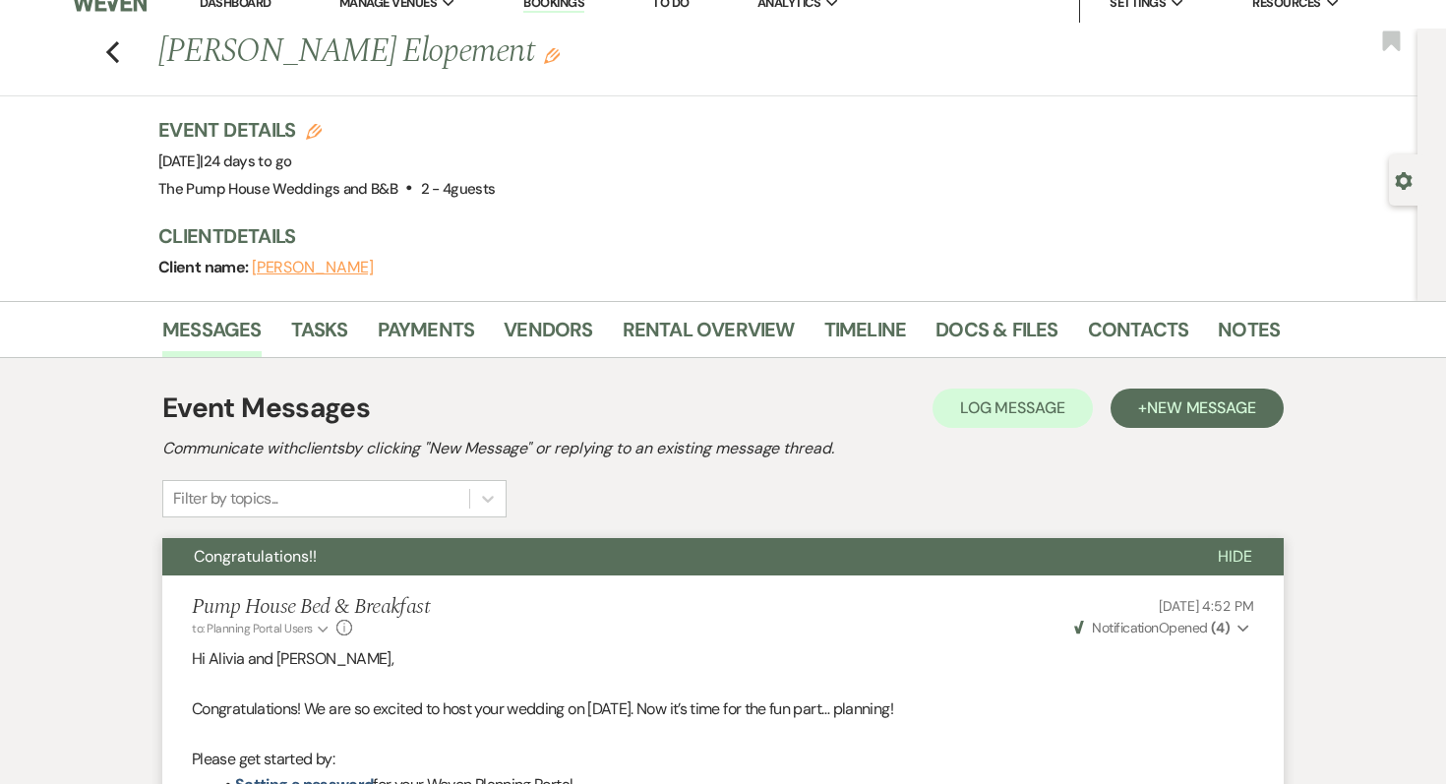
scroll to position [0, 0]
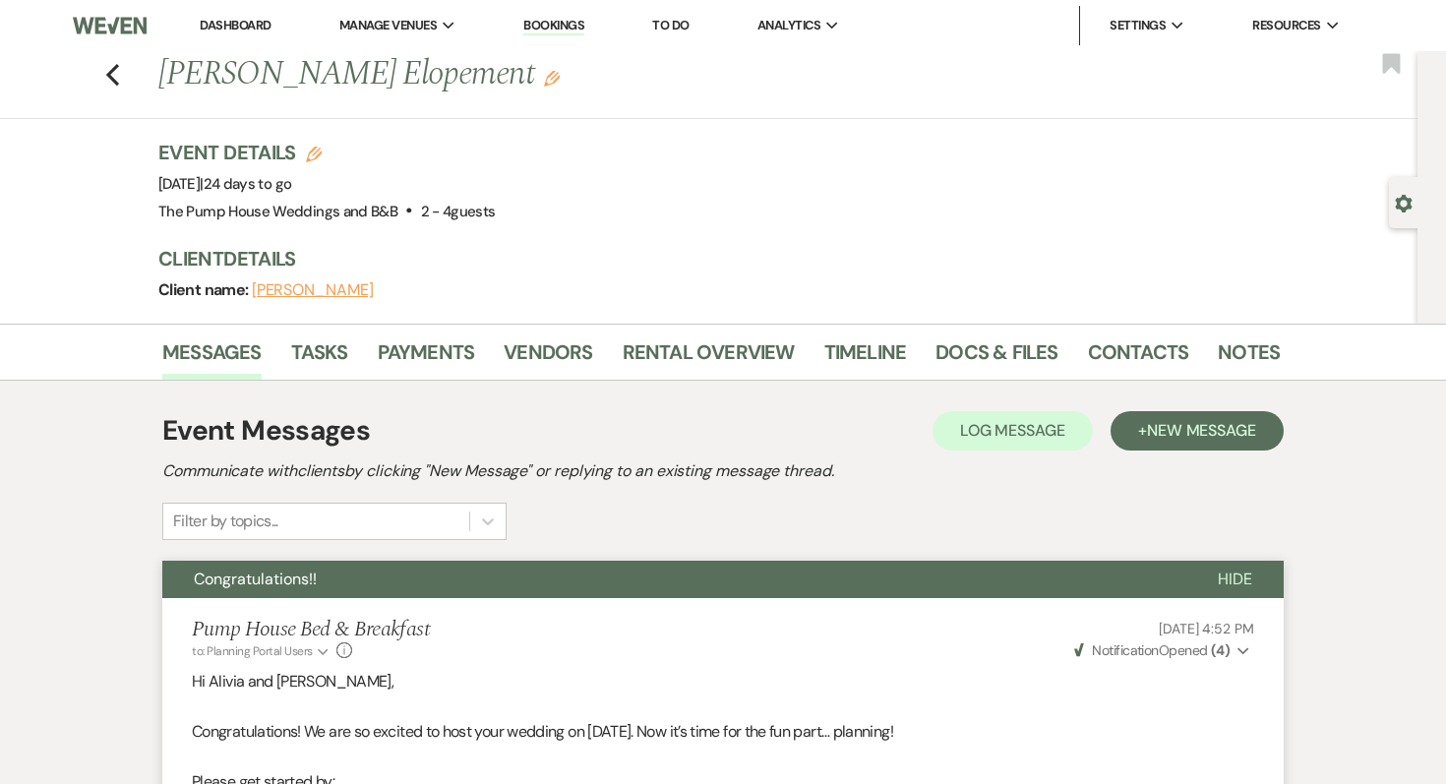
click at [224, 32] on link "Dashboard" at bounding box center [235, 25] width 71 height 17
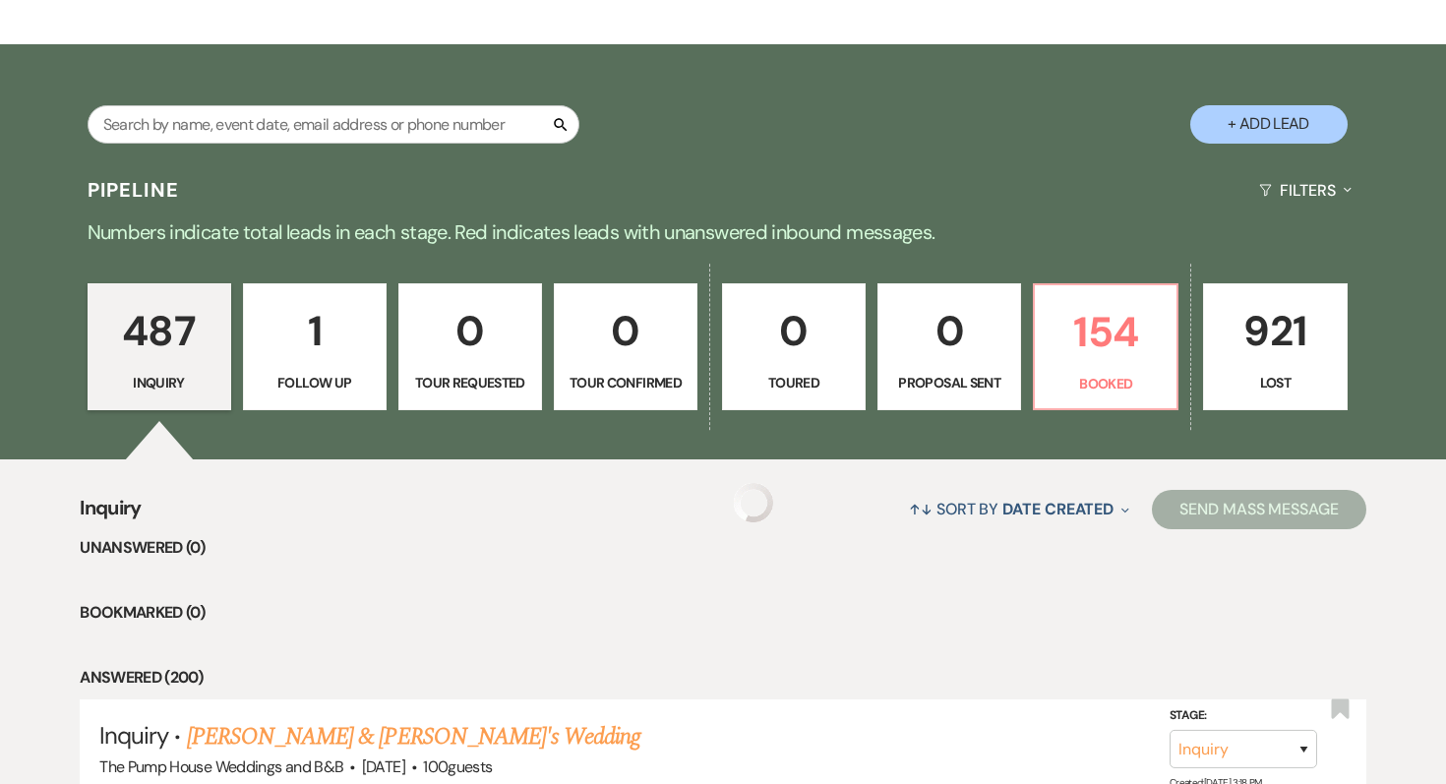
scroll to position [469, 0]
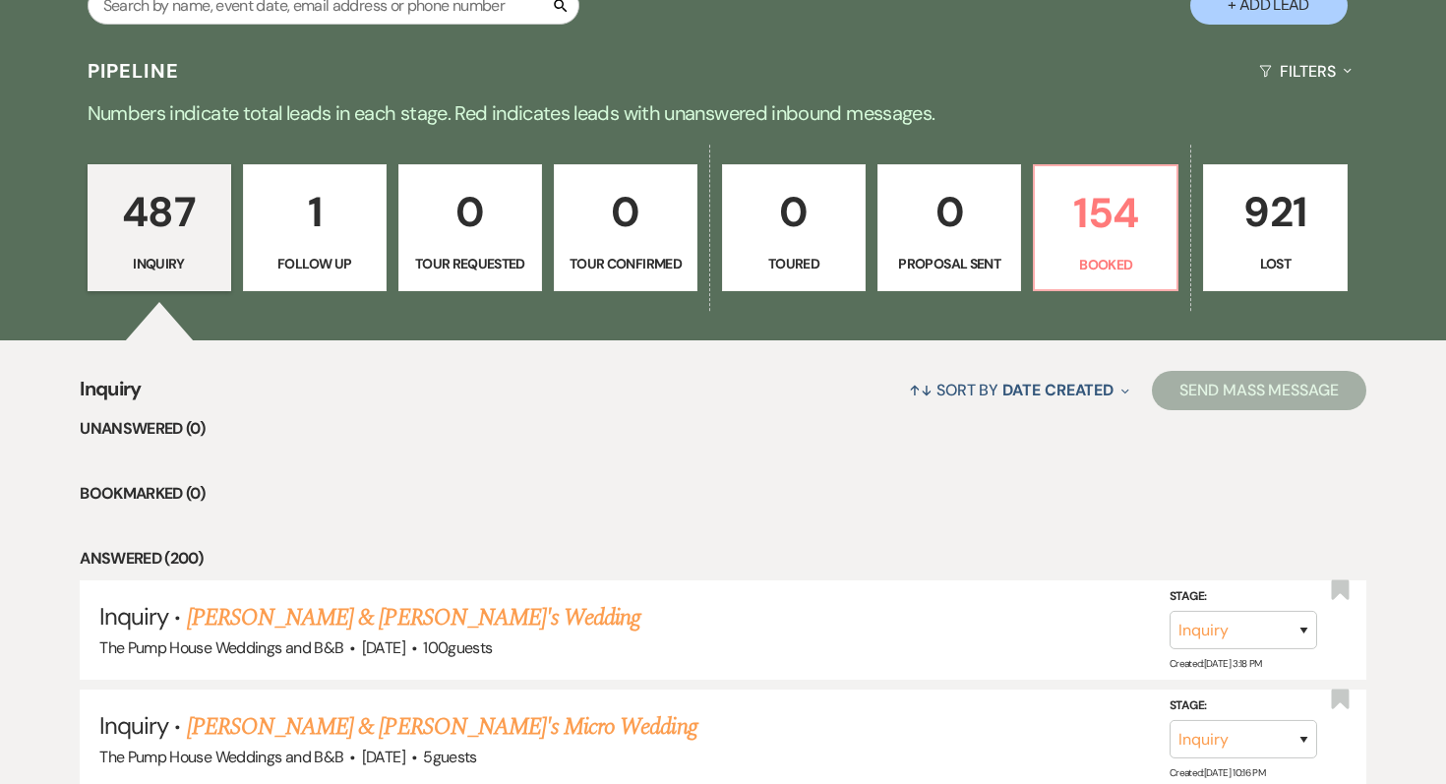
click at [997, 228] on p "0" at bounding box center [949, 212] width 118 height 66
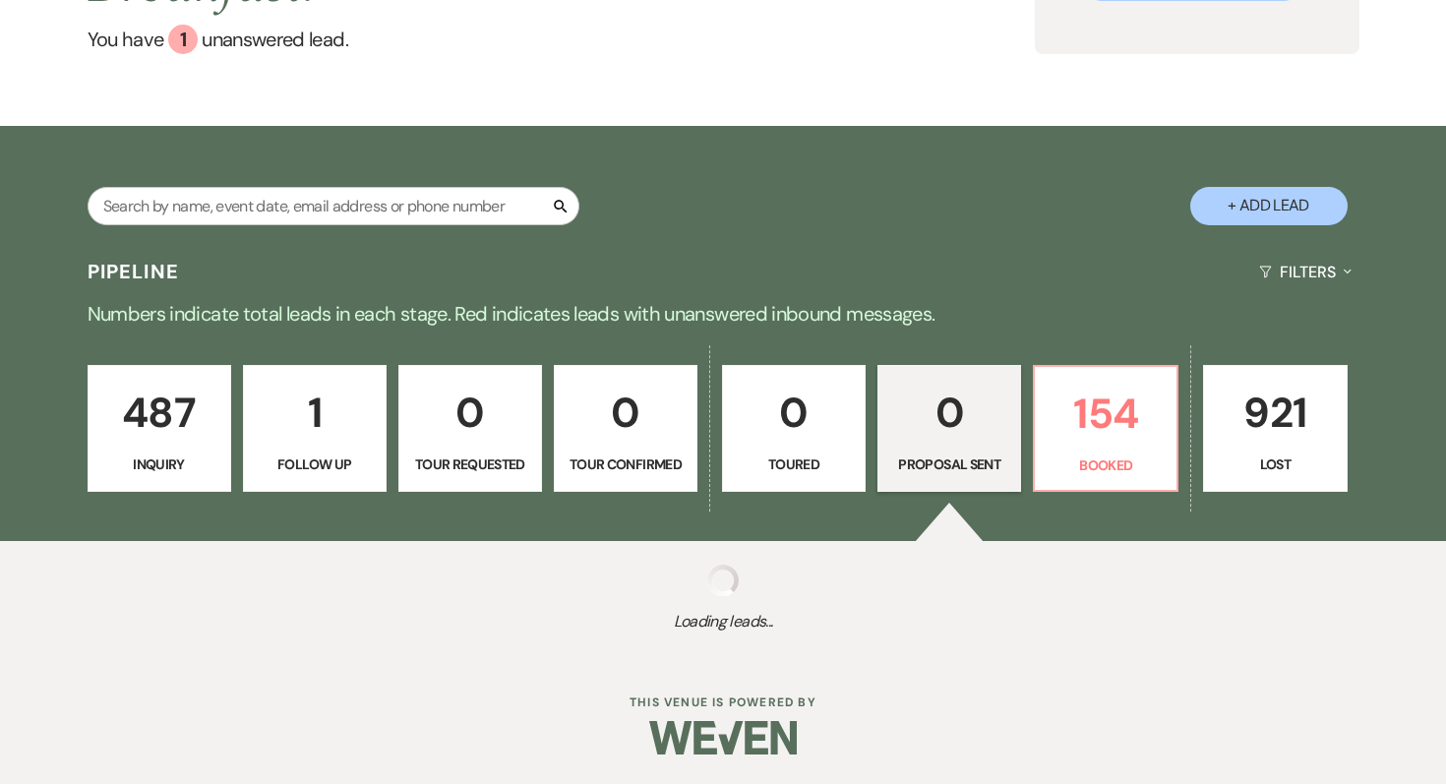
scroll to position [319, 0]
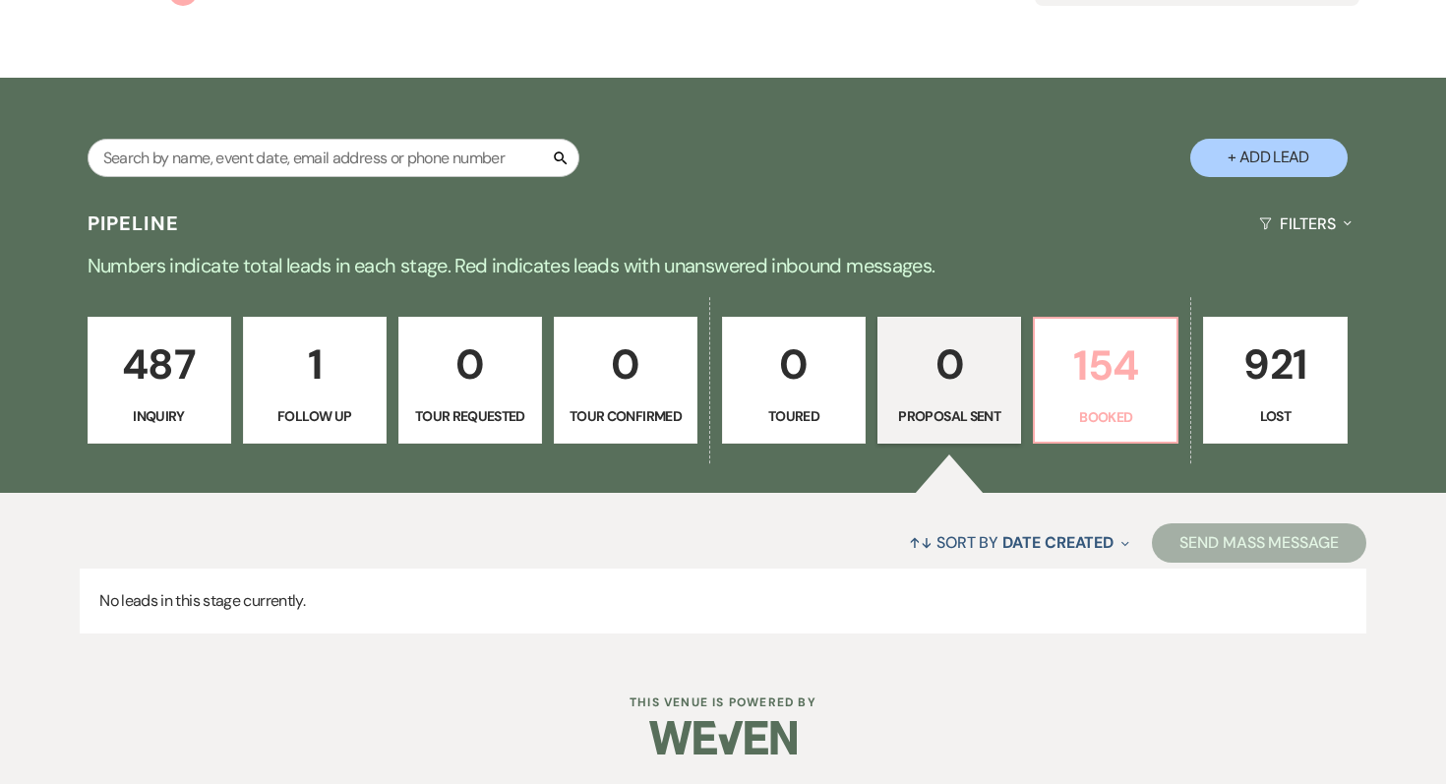
click at [1096, 396] on p "154" at bounding box center [1105, 365] width 118 height 66
select select "7"
